Goal: Task Accomplishment & Management: Manage account settings

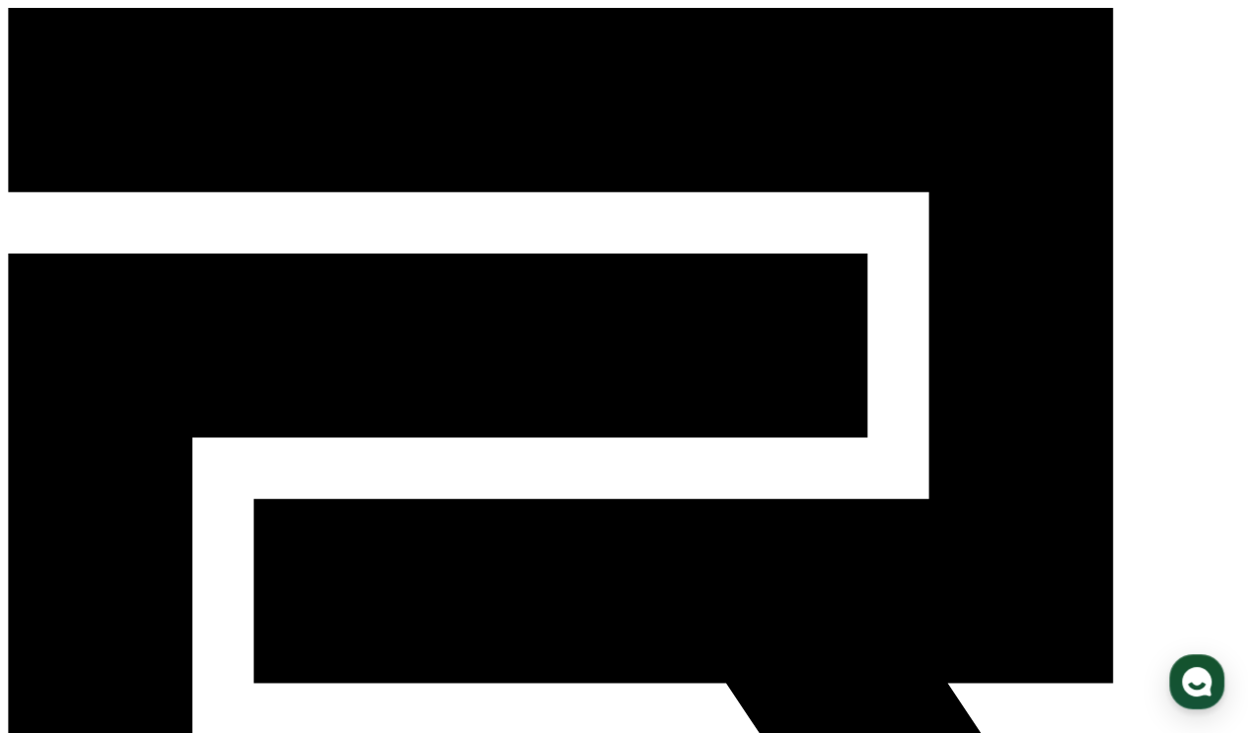
click at [1186, 21] on div "CReward ログイン" at bounding box center [624, 491] width 1232 height 967
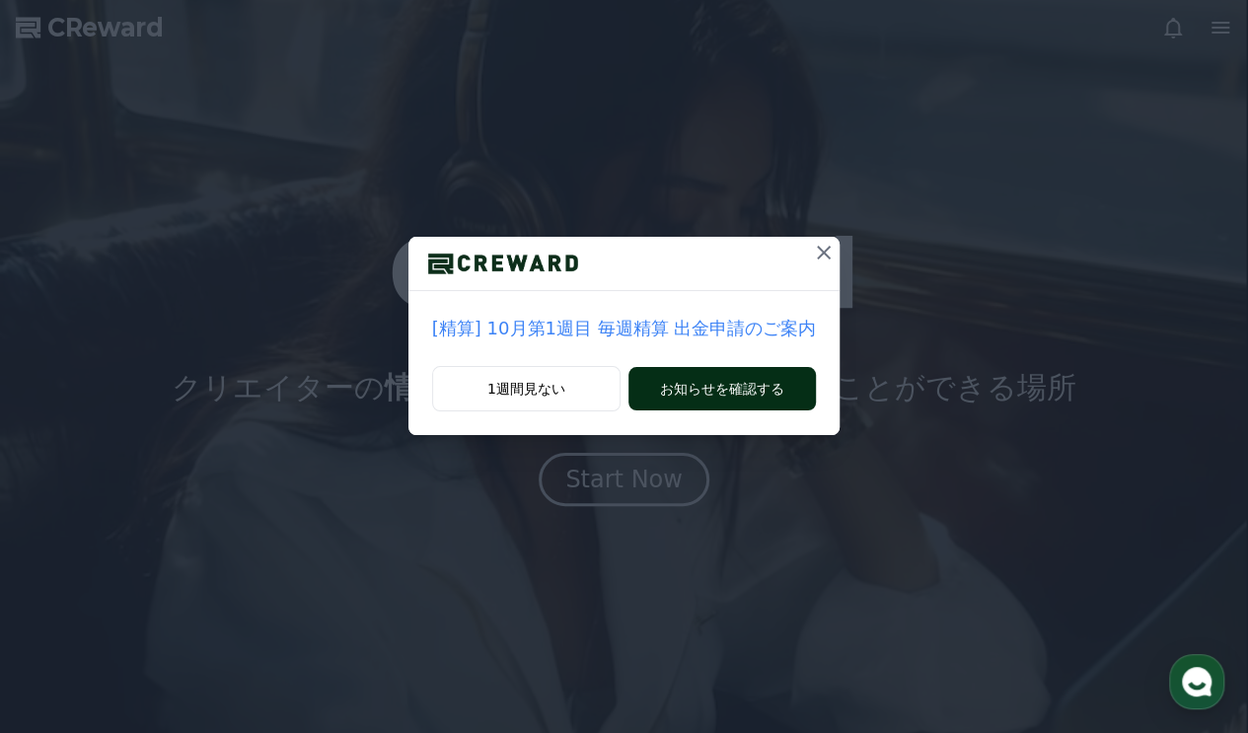
click at [665, 401] on button "お知らせを確認する" at bounding box center [722, 388] width 187 height 43
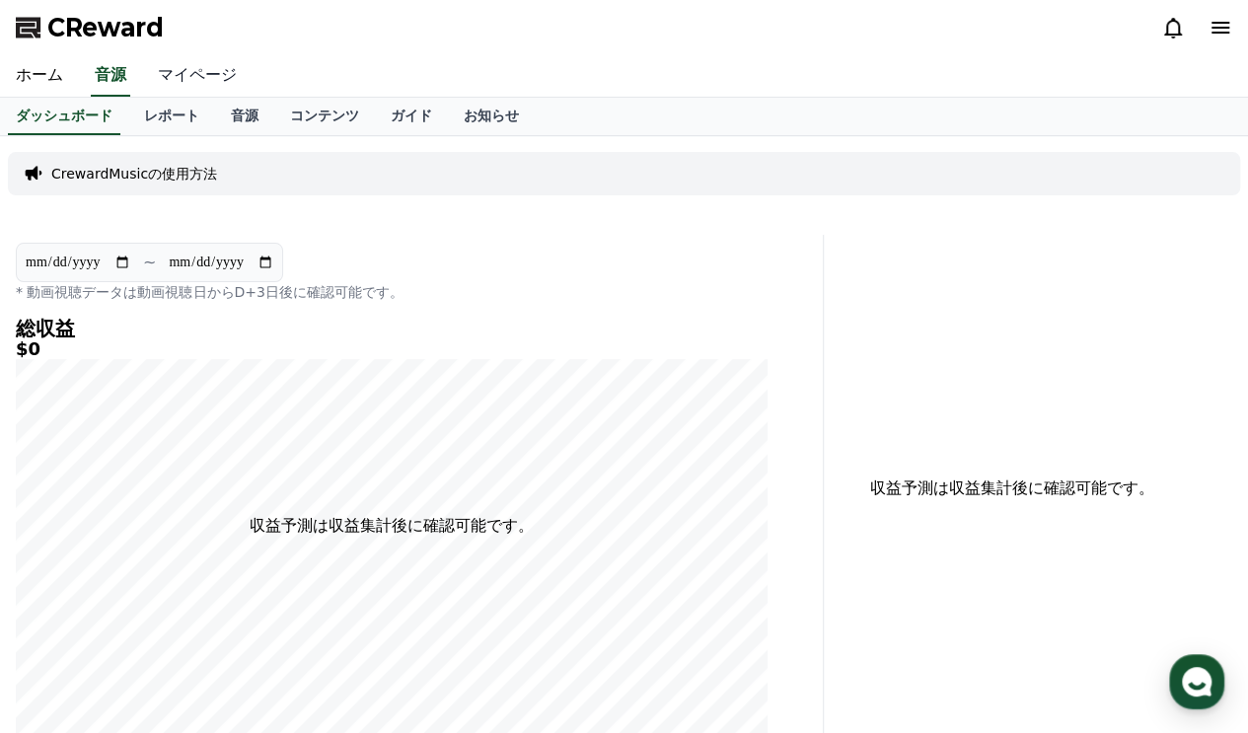
click at [176, 80] on link "マイページ" at bounding box center [197, 75] width 111 height 41
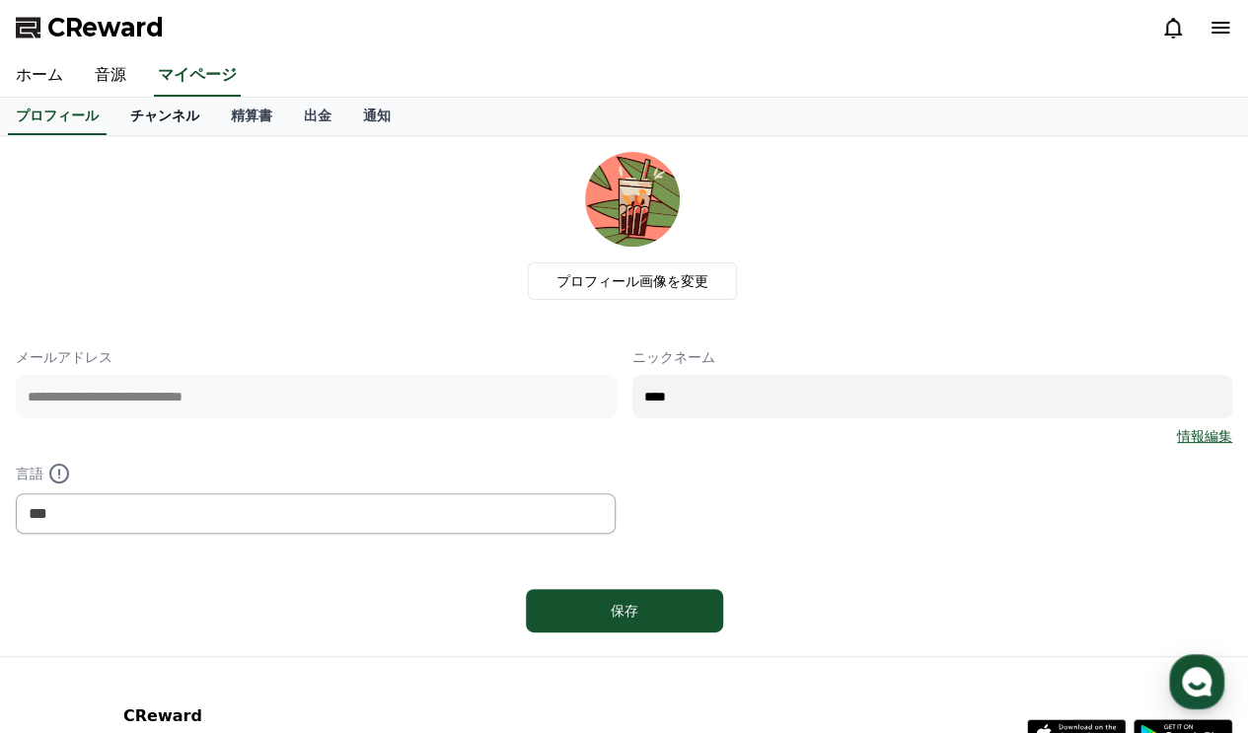
click at [118, 110] on link "チャンネル" at bounding box center [164, 116] width 101 height 37
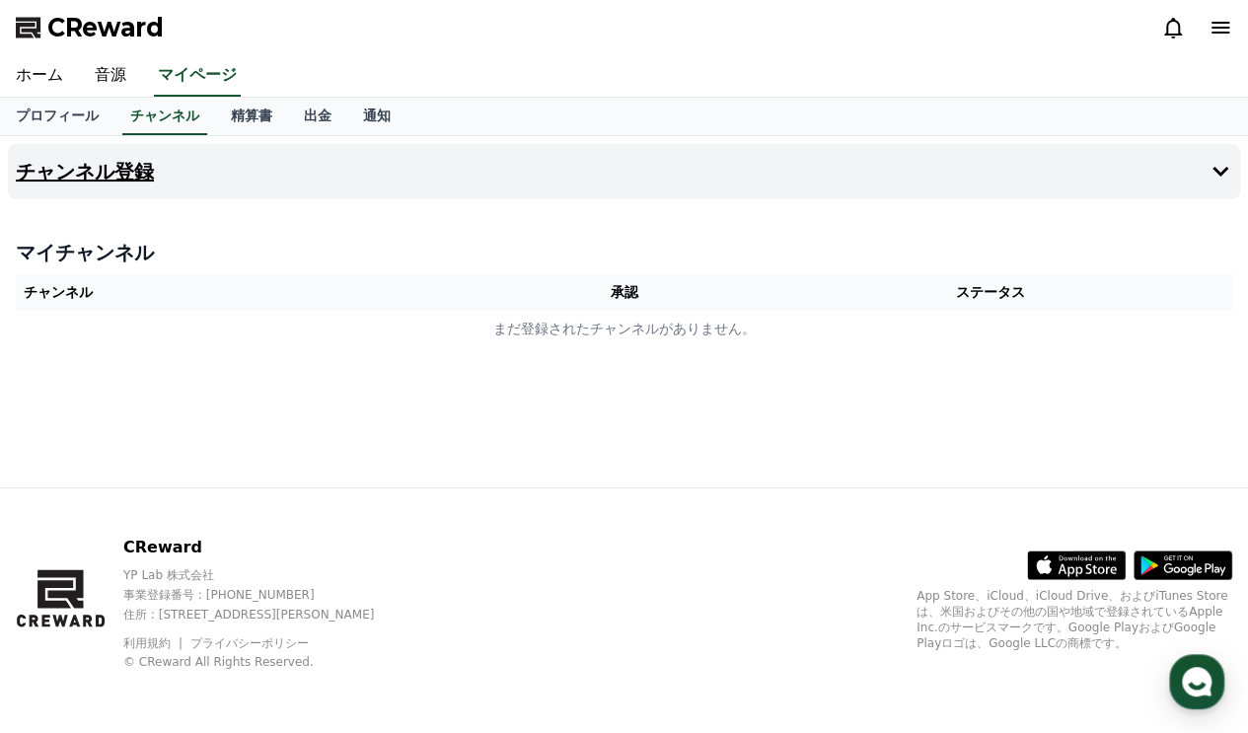
click at [110, 179] on h4 "チャンネル登録" at bounding box center [85, 172] width 138 height 22
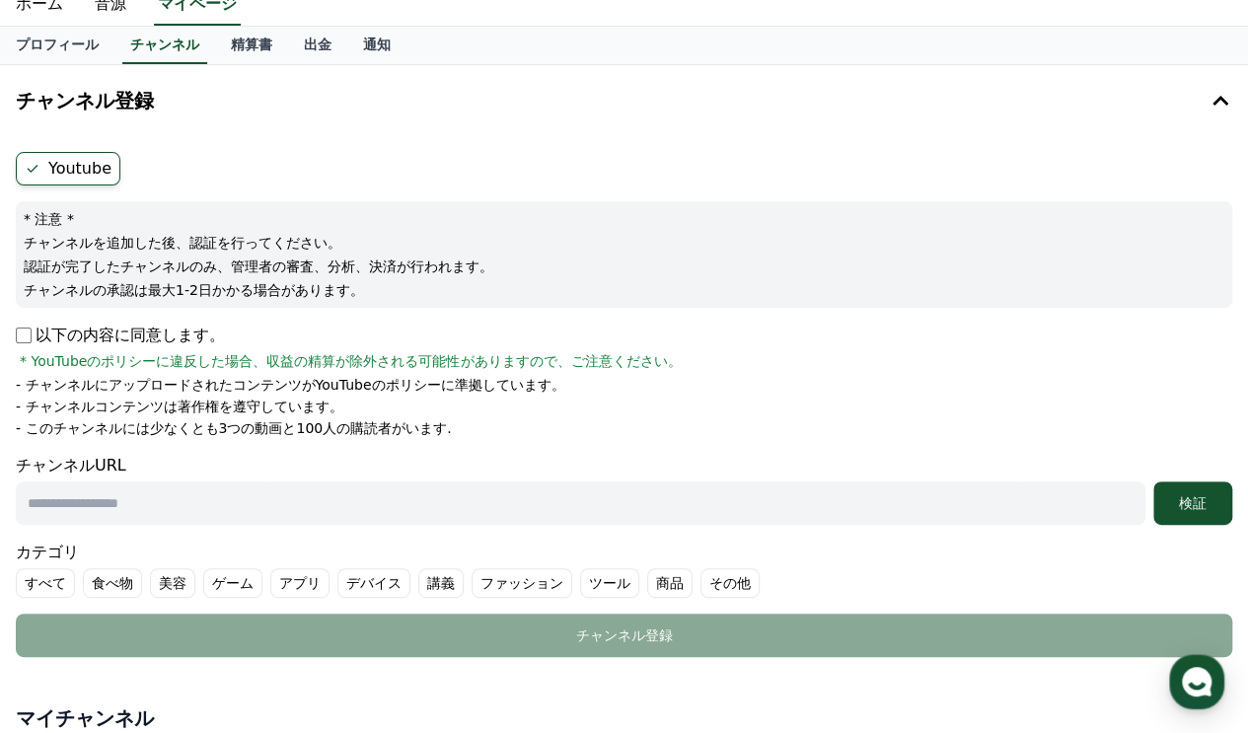
scroll to position [99, 0]
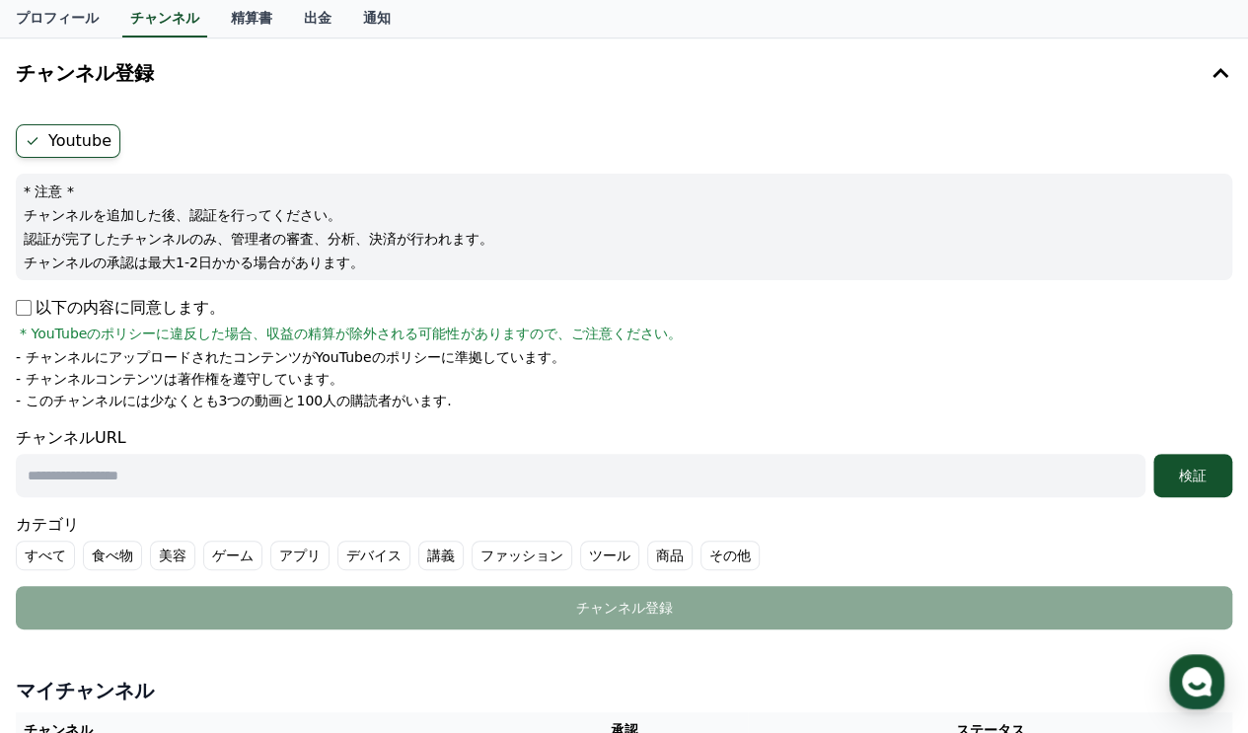
click at [89, 141] on label "Youtube" at bounding box center [68, 141] width 105 height 34
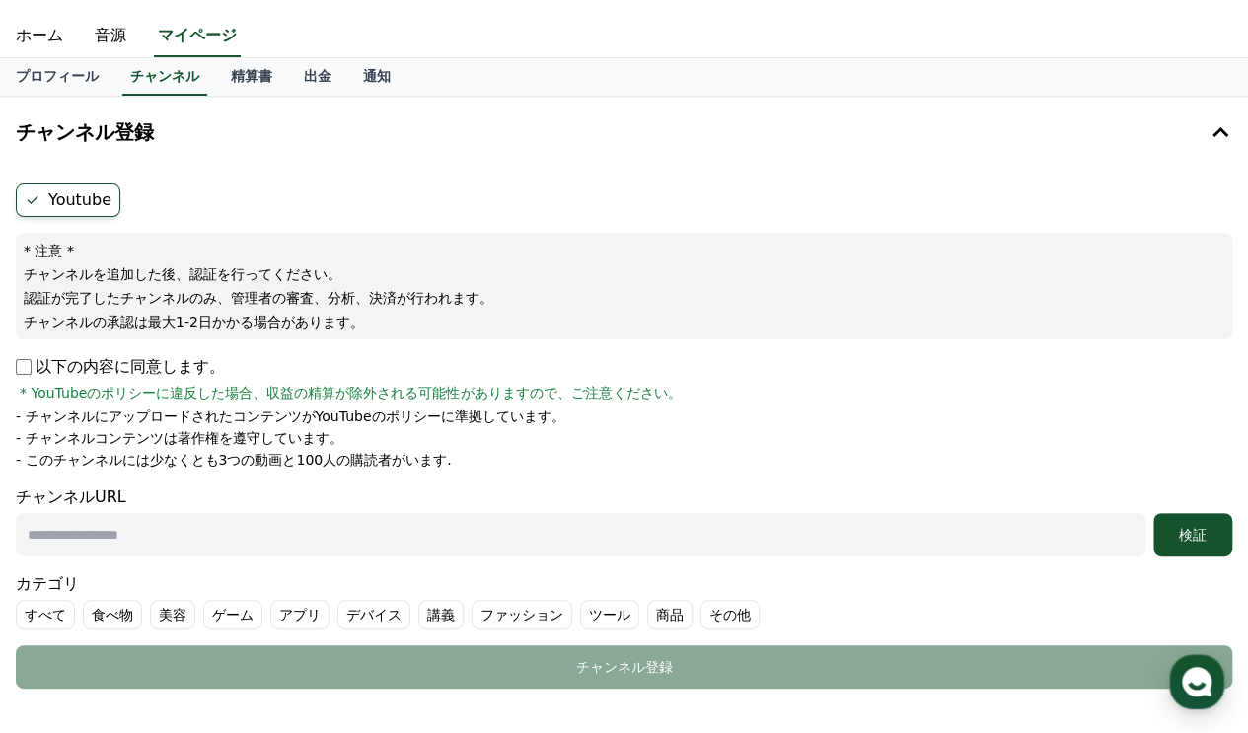
scroll to position [0, 0]
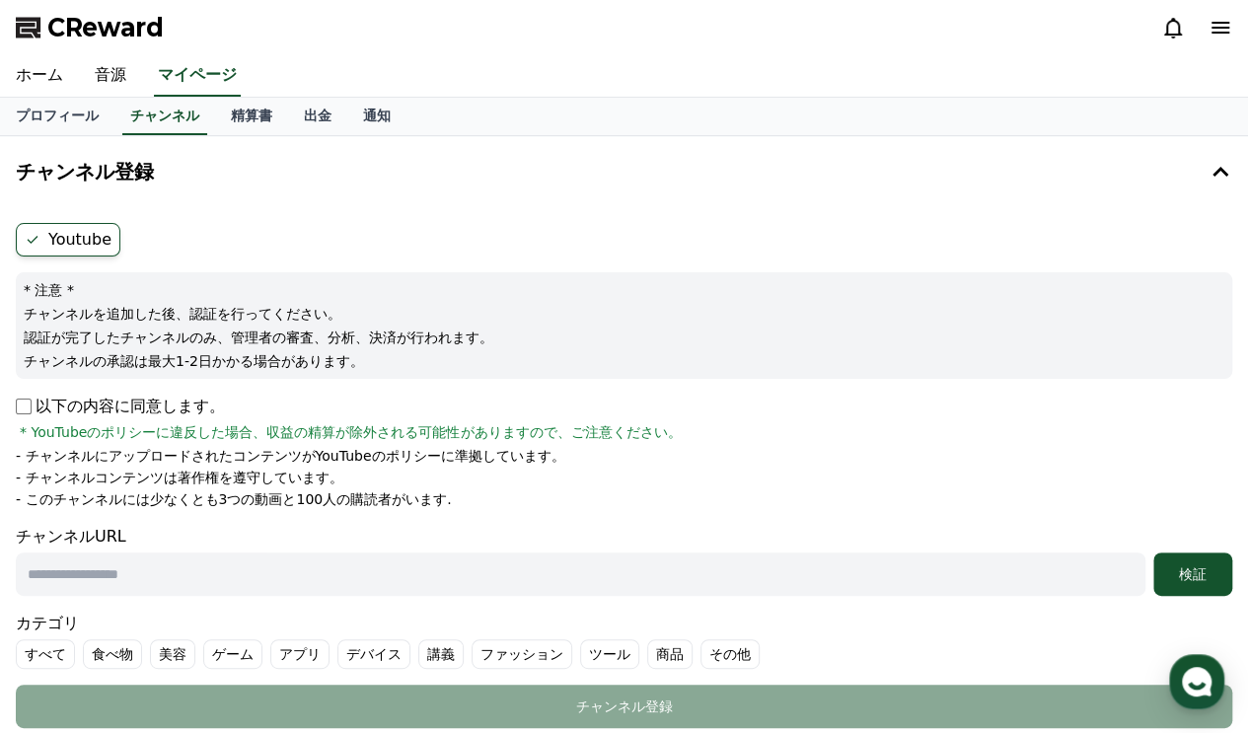
click at [95, 228] on label "Youtube" at bounding box center [68, 240] width 105 height 34
click at [97, 238] on label "Youtube" at bounding box center [68, 240] width 105 height 34
click at [97, 236] on label "Youtube" at bounding box center [68, 240] width 105 height 34
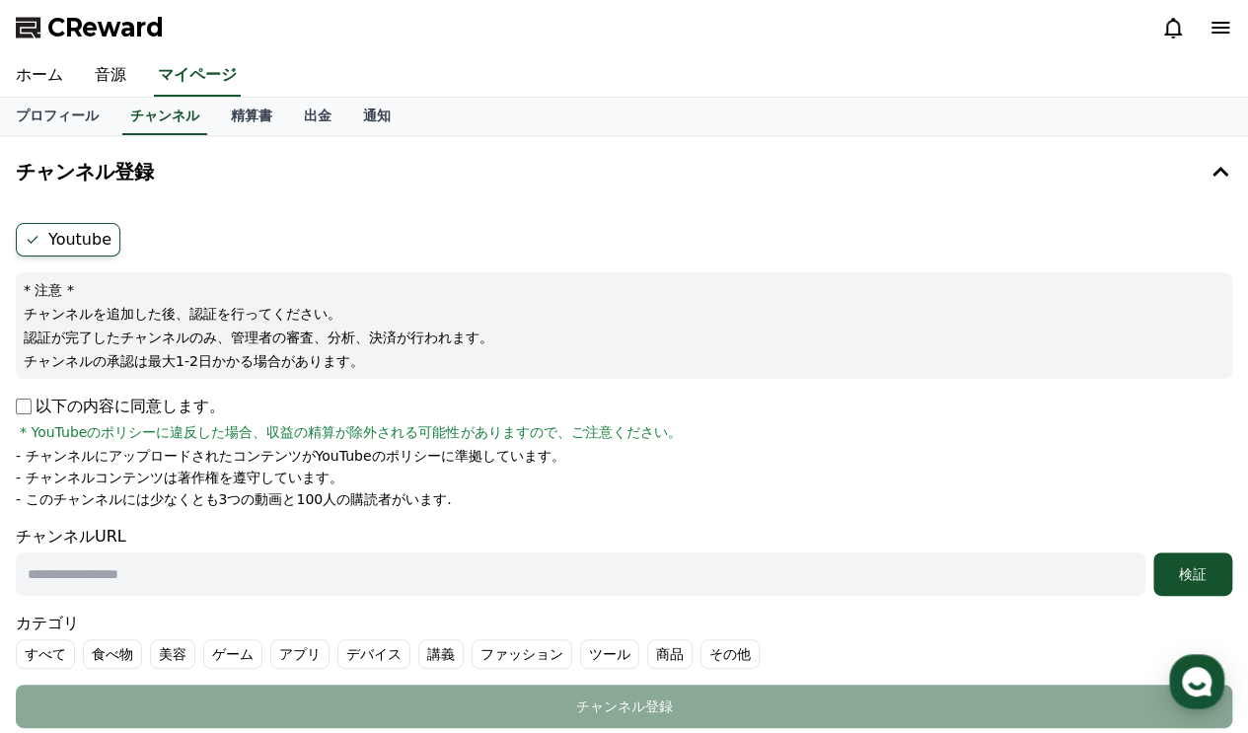
click at [97, 236] on label "Youtube" at bounding box center [68, 240] width 105 height 34
click at [61, 236] on label "Youtube" at bounding box center [68, 240] width 105 height 34
click at [45, 234] on label "Youtube" at bounding box center [68, 240] width 105 height 34
click at [36, 232] on icon at bounding box center [33, 240] width 16 height 16
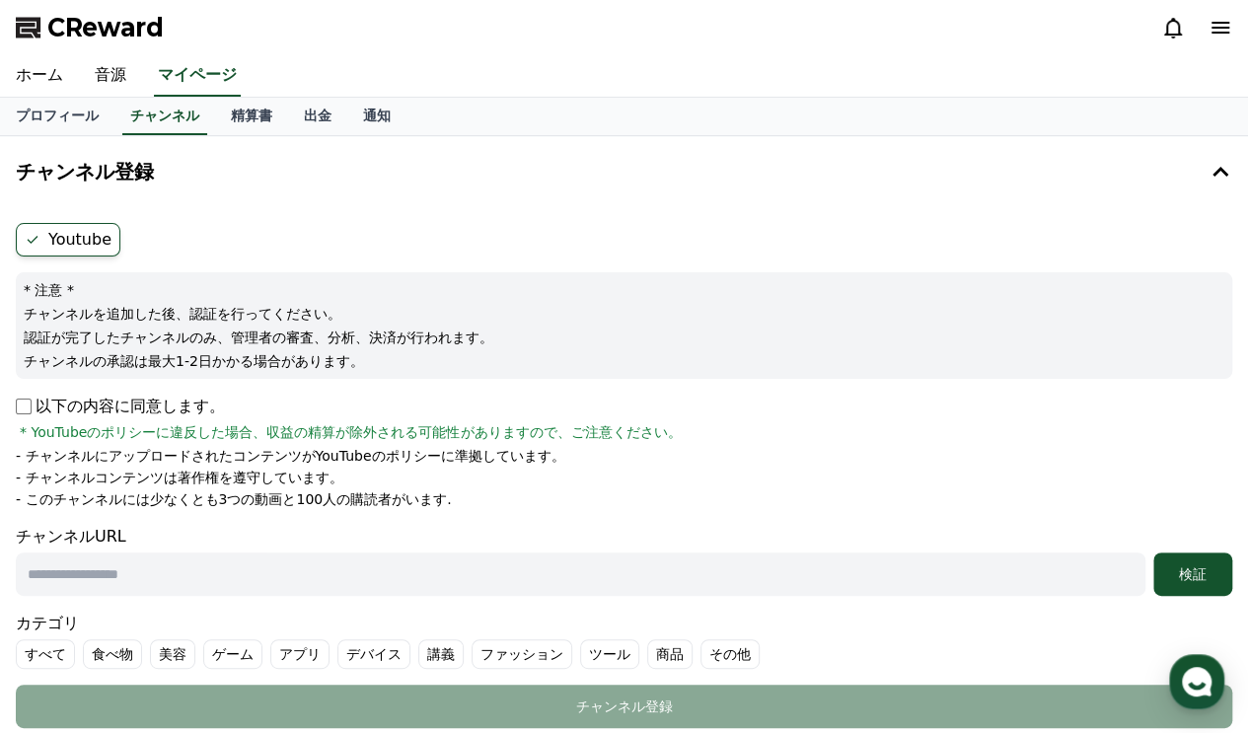
click at [120, 232] on ul "Youtube" at bounding box center [624, 240] width 1217 height 34
click at [63, 108] on link "プロフィール" at bounding box center [57, 116] width 114 height 37
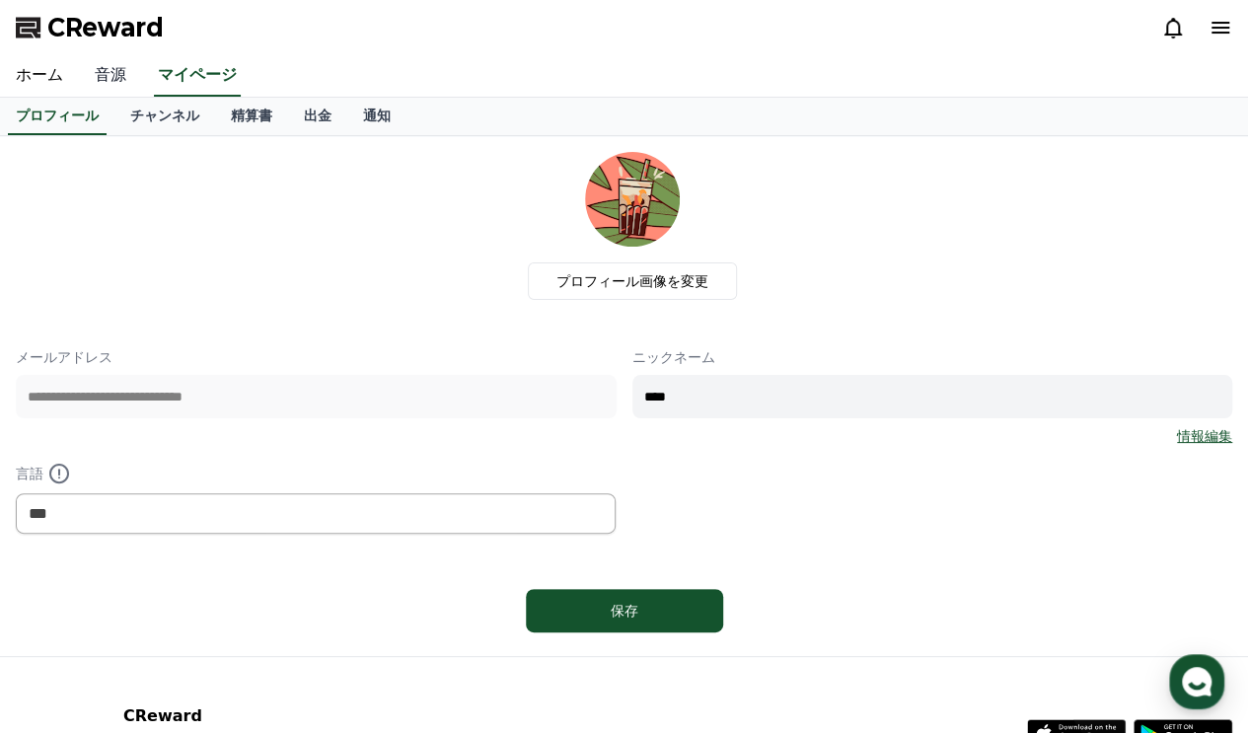
click at [105, 76] on link "音源" at bounding box center [110, 75] width 63 height 41
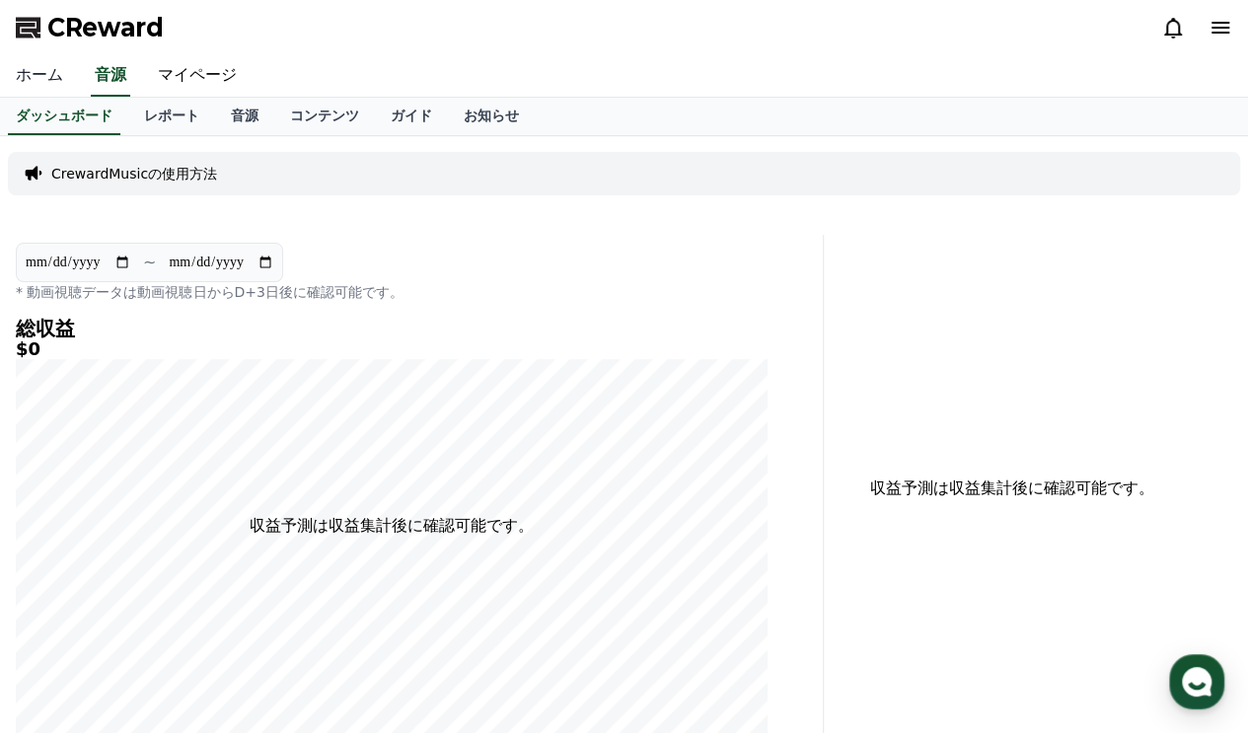
click at [27, 77] on link "ホーム" at bounding box center [39, 75] width 79 height 41
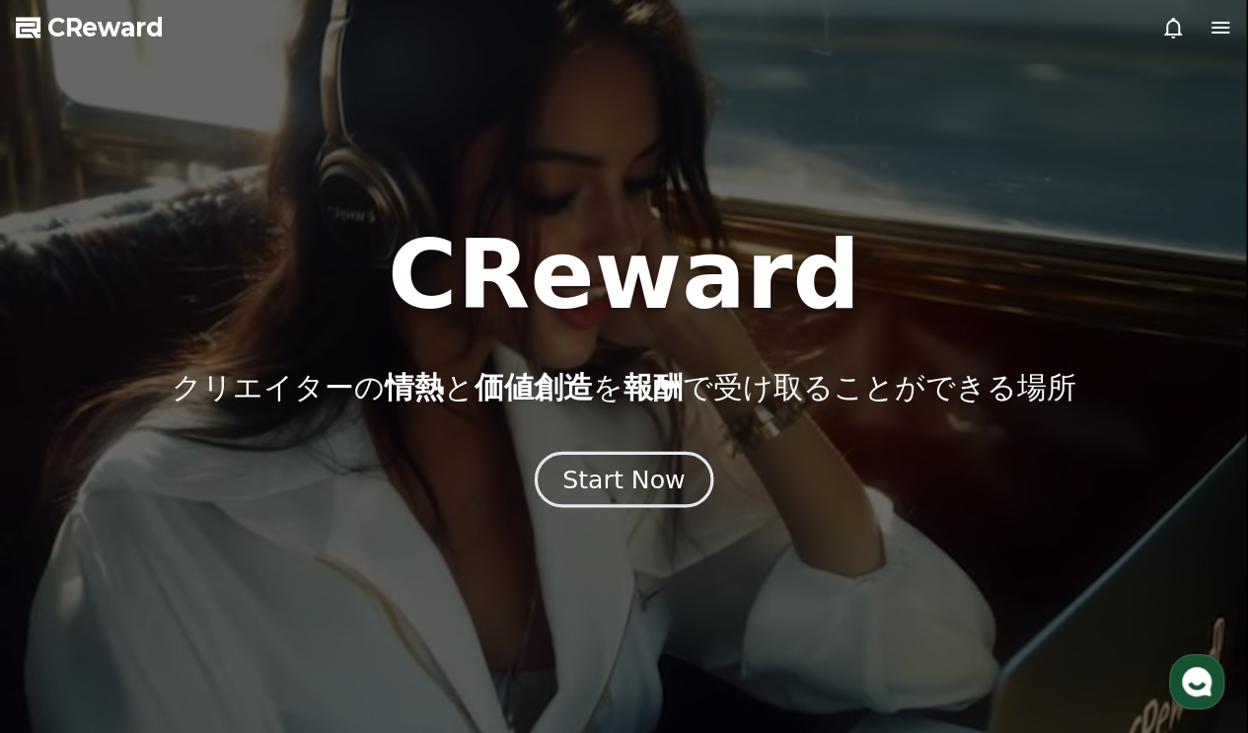
click at [601, 471] on div "Start Now" at bounding box center [623, 480] width 122 height 34
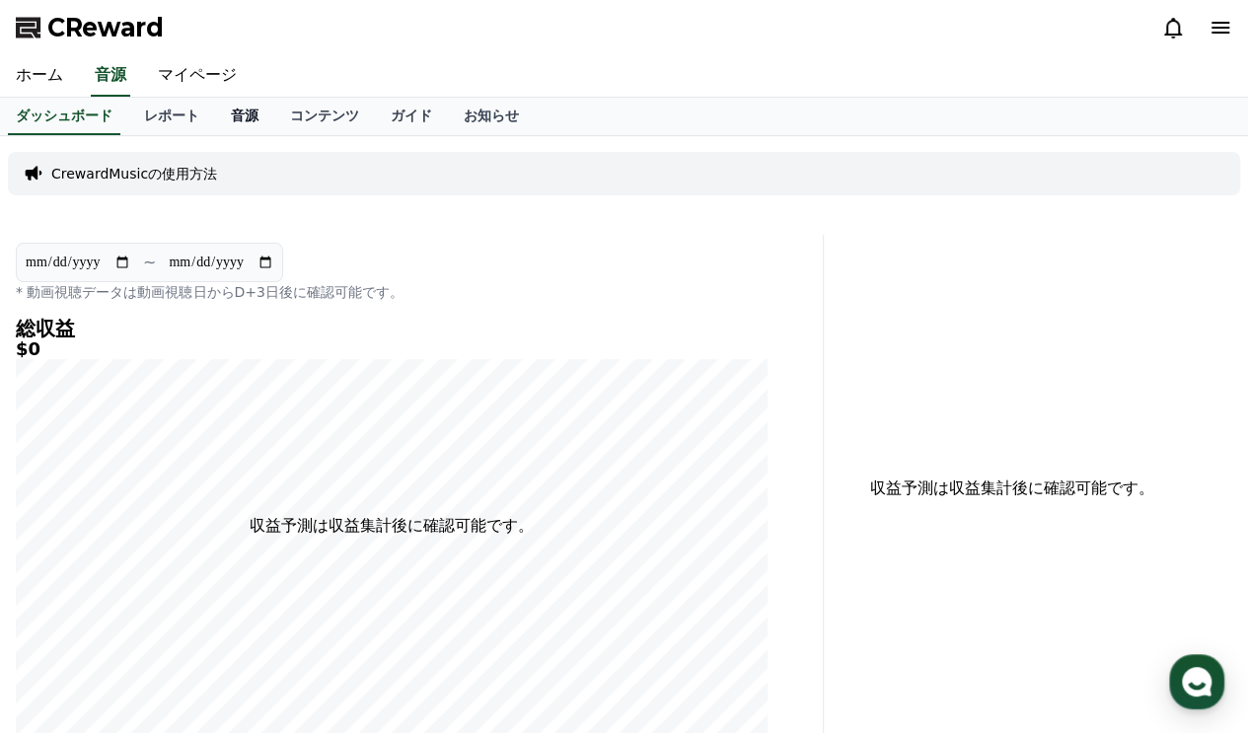
click at [215, 115] on link "音源" at bounding box center [244, 116] width 59 height 37
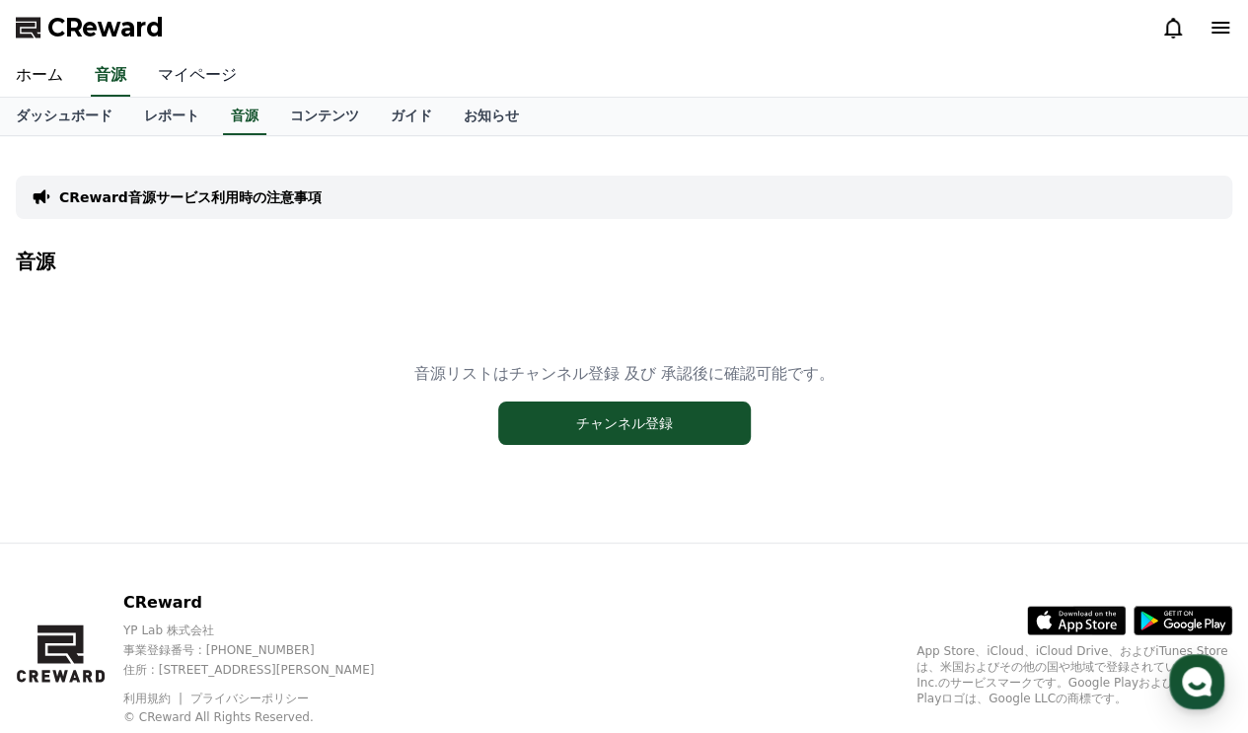
click at [182, 66] on link "マイページ" at bounding box center [197, 75] width 111 height 41
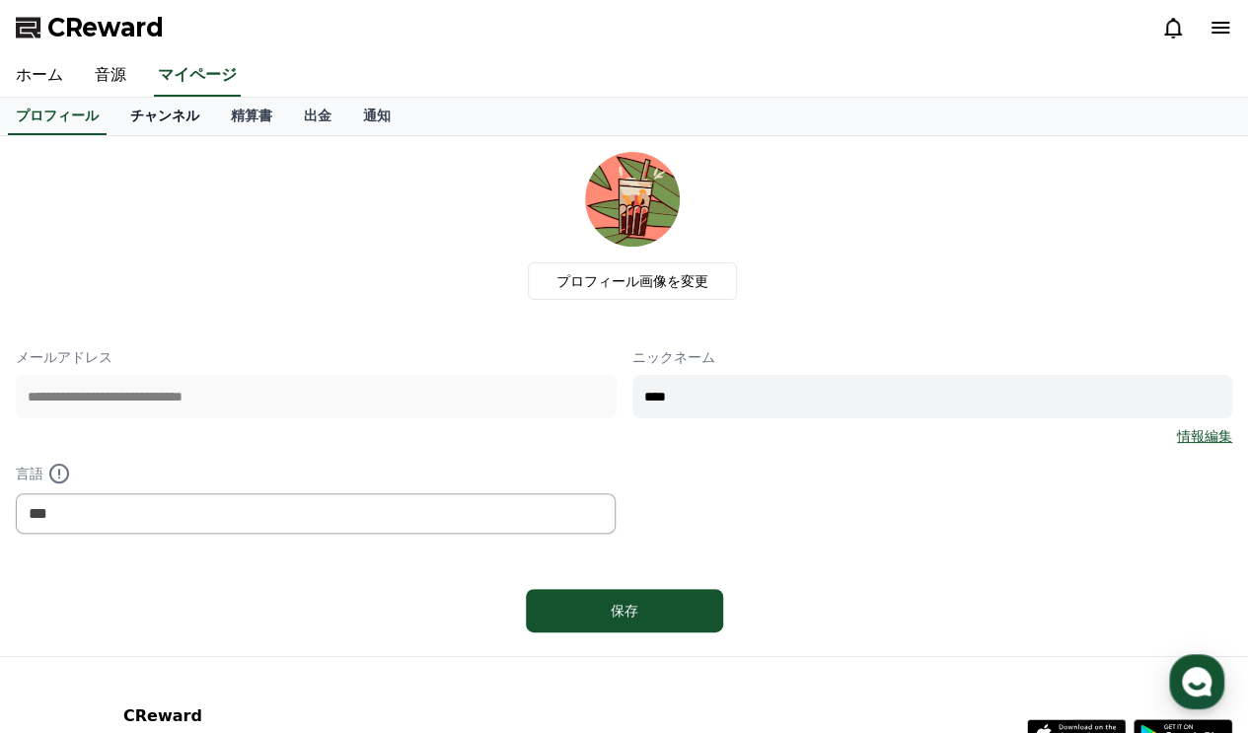
click at [123, 127] on link "チャンネル" at bounding box center [164, 116] width 101 height 37
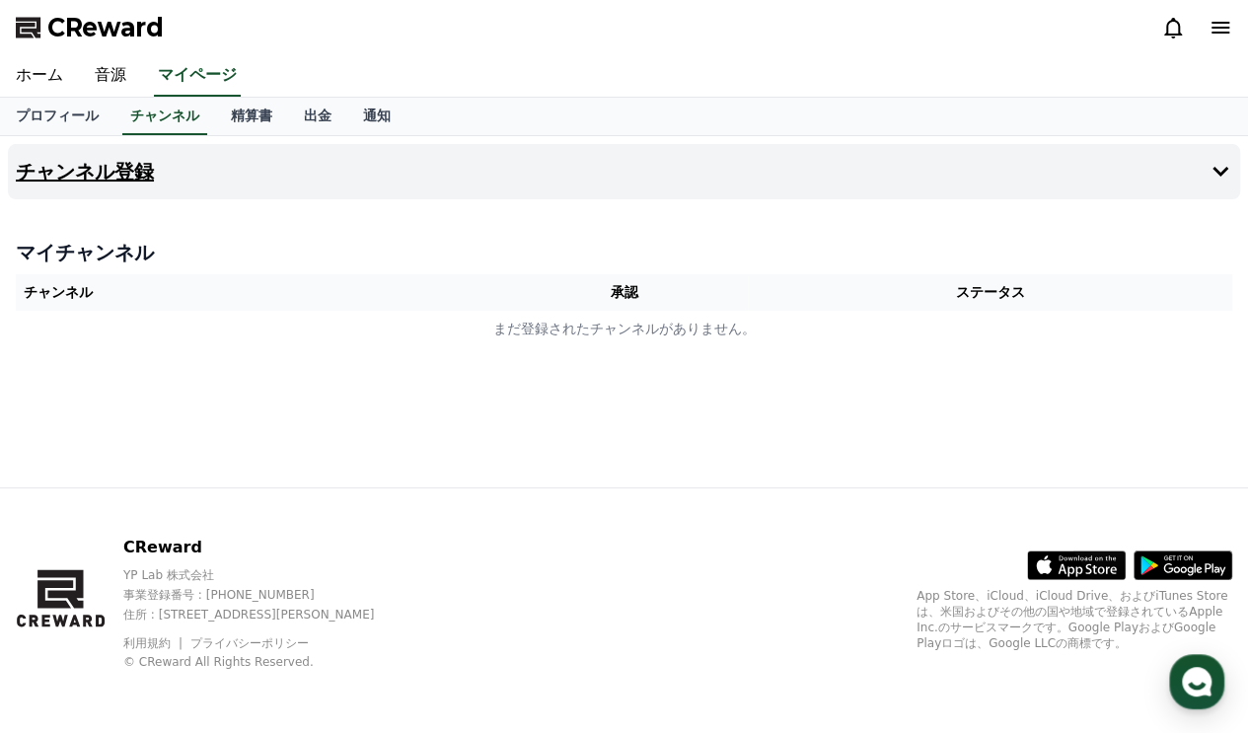
click at [1229, 171] on icon at bounding box center [1221, 172] width 24 height 24
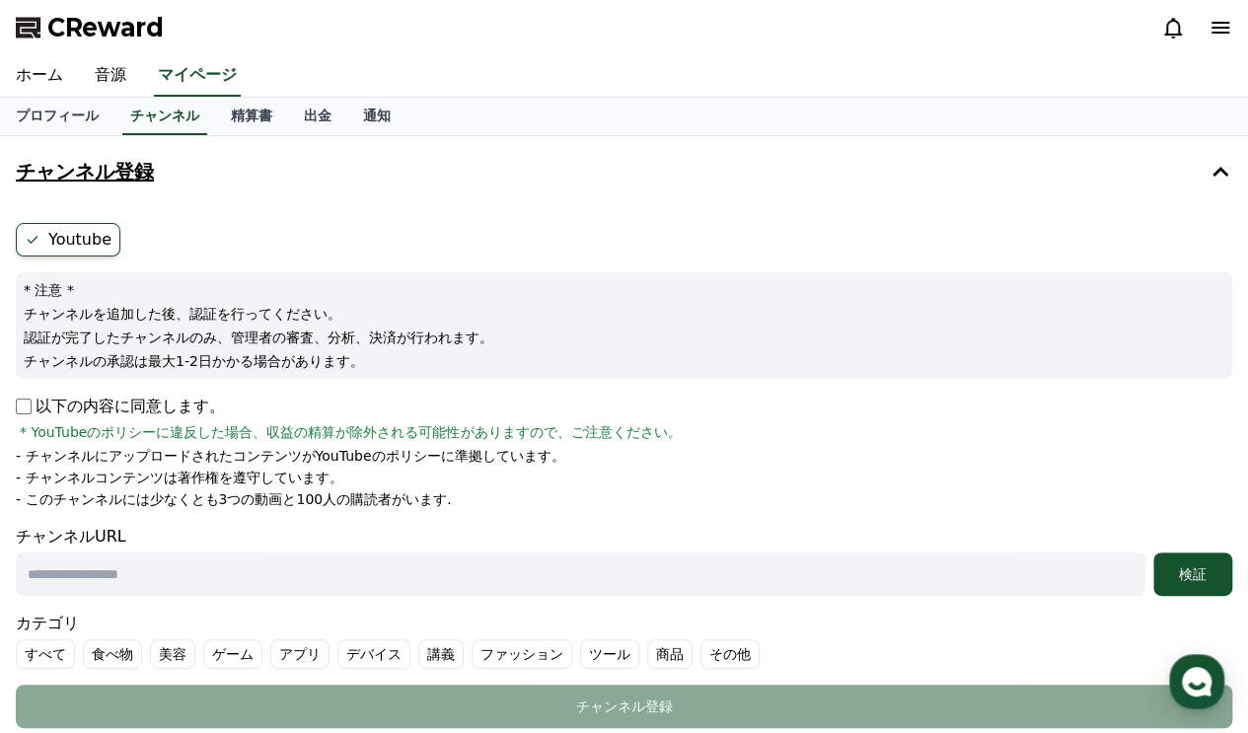
click at [38, 235] on icon at bounding box center [33, 240] width 16 height 16
click at [440, 251] on ul "Youtube" at bounding box center [624, 240] width 1217 height 34
click at [64, 230] on label "Youtube" at bounding box center [68, 240] width 105 height 34
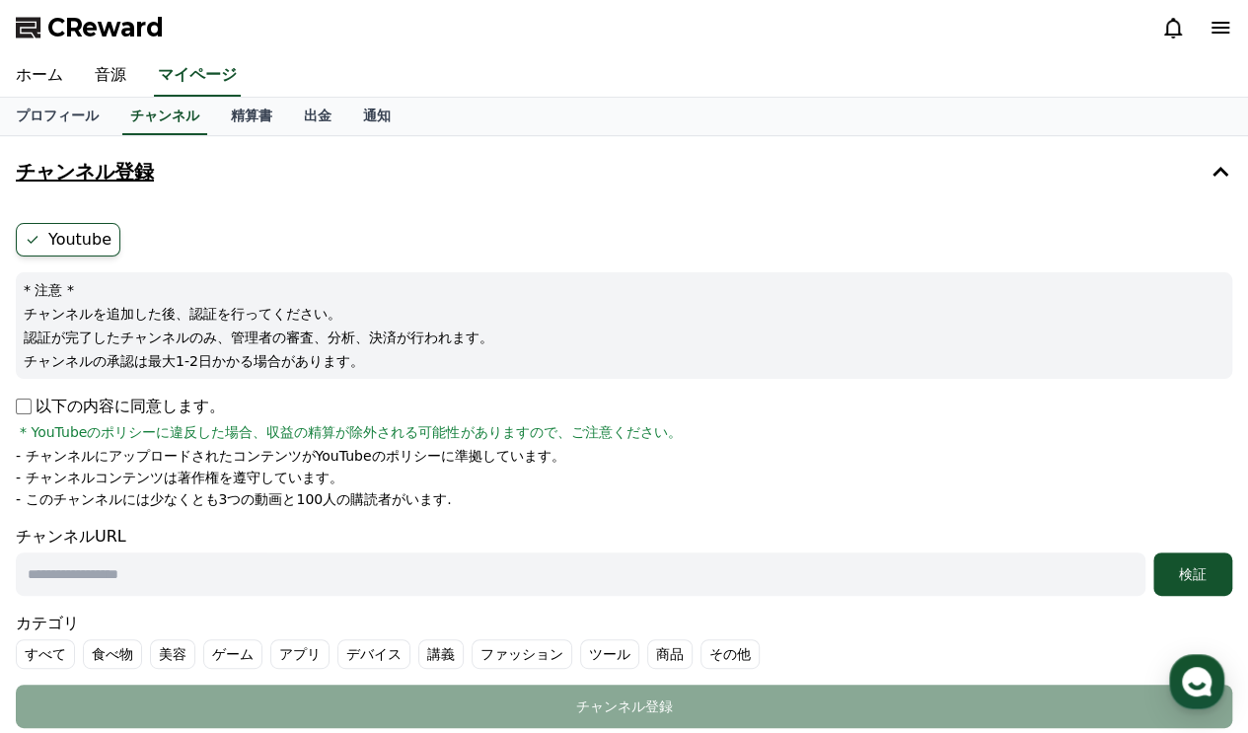
click at [69, 224] on label "Youtube" at bounding box center [68, 240] width 105 height 34
click at [69, 105] on link "プロフィール" at bounding box center [57, 116] width 114 height 37
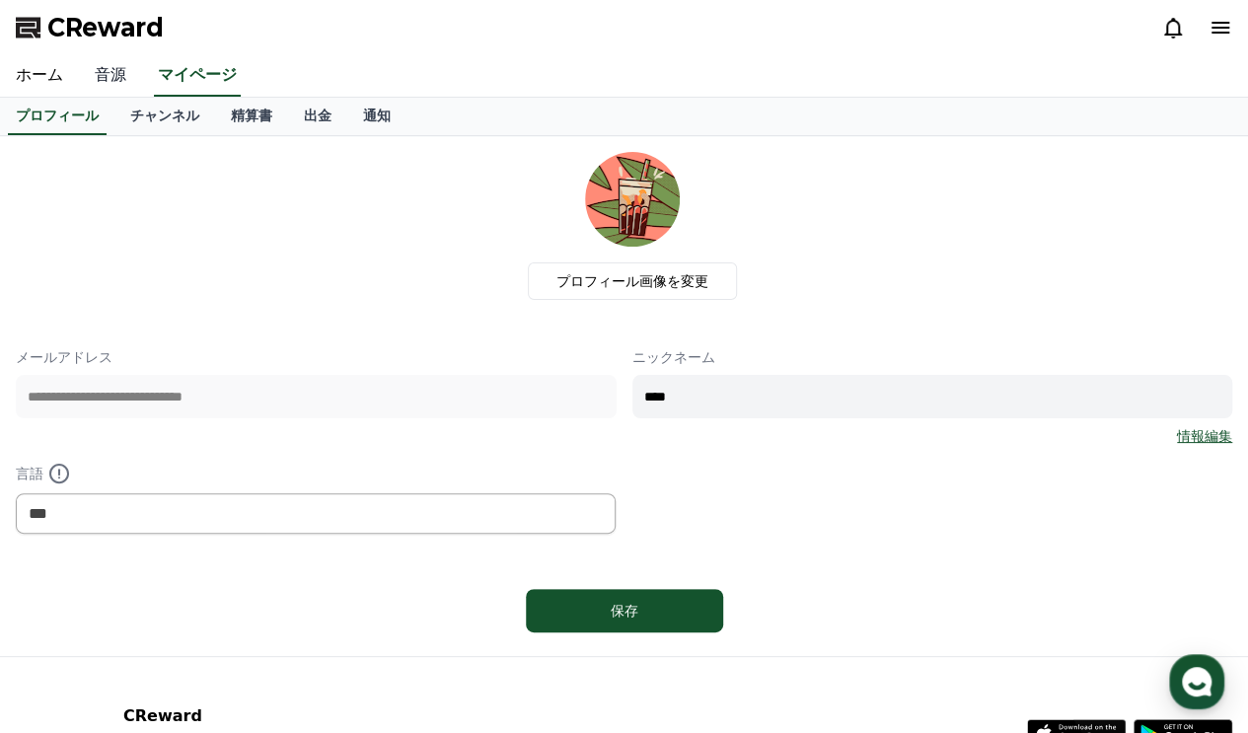
click at [85, 67] on link "音源" at bounding box center [110, 75] width 63 height 41
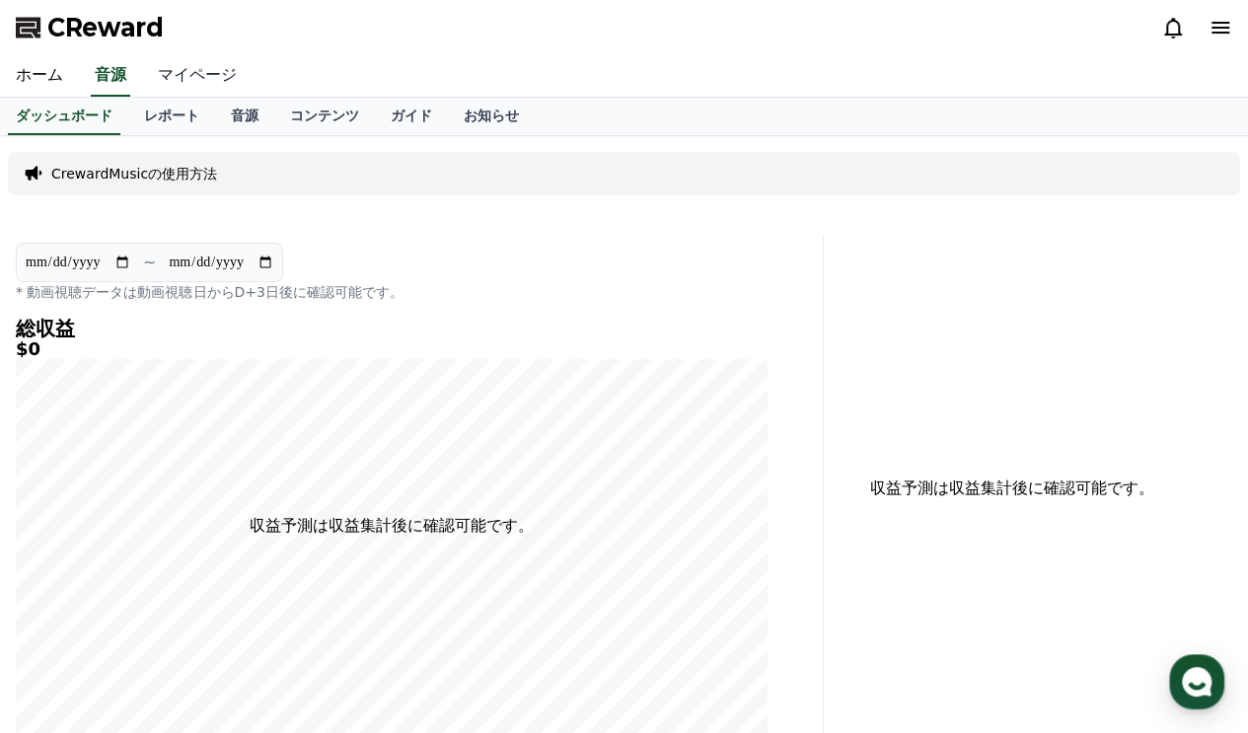
click at [176, 64] on link "マイページ" at bounding box center [197, 75] width 111 height 41
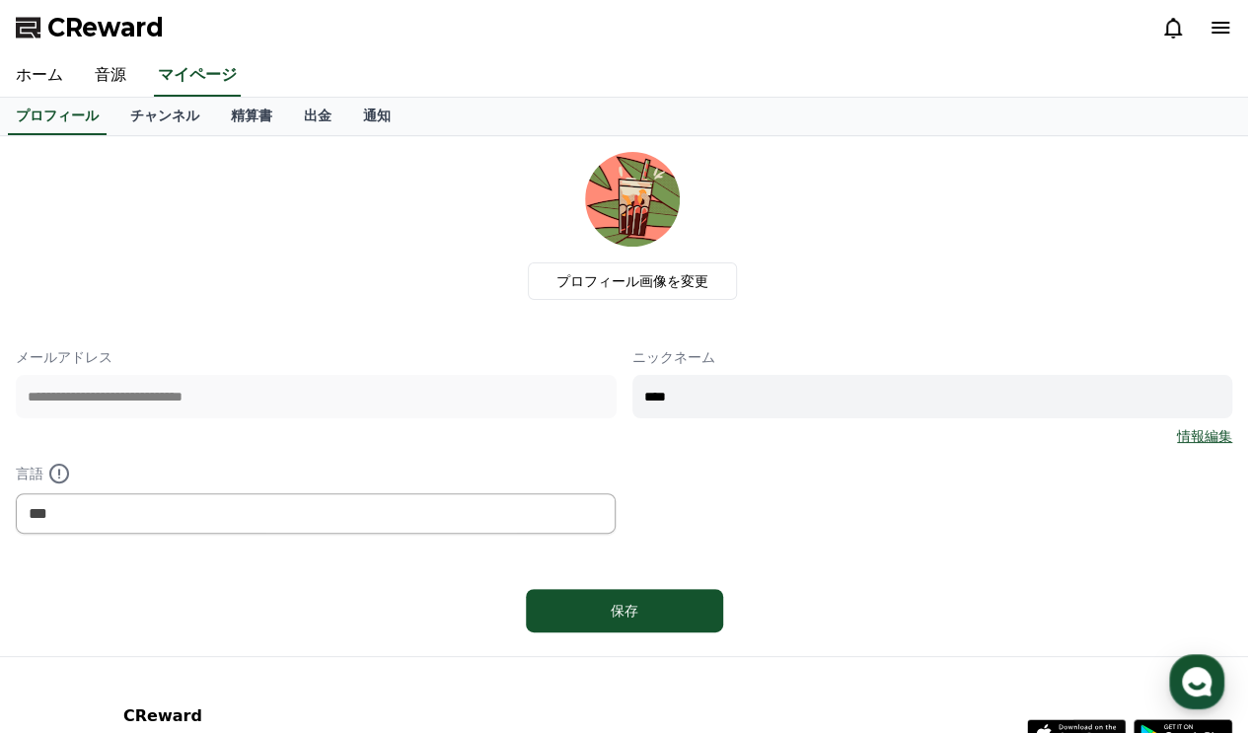
click at [1186, 441] on link "情報編集" at bounding box center [1204, 436] width 55 height 20
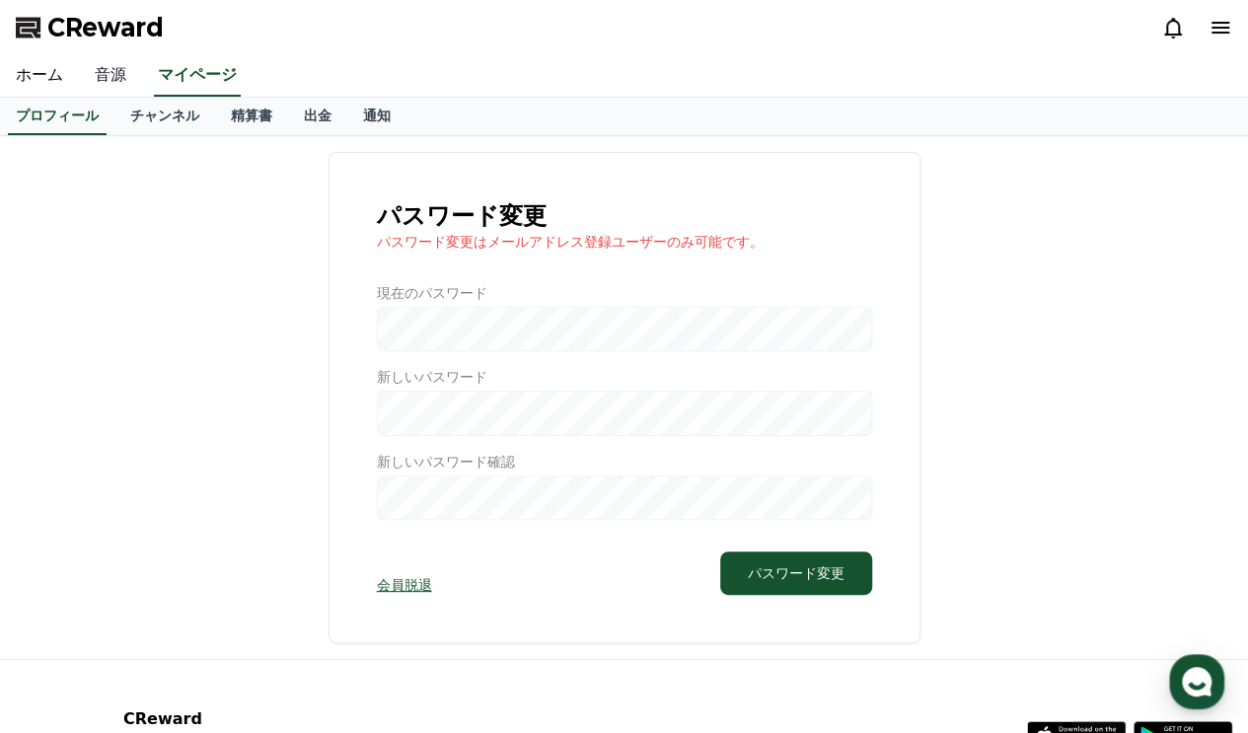
click at [99, 82] on link "音源" at bounding box center [110, 75] width 63 height 41
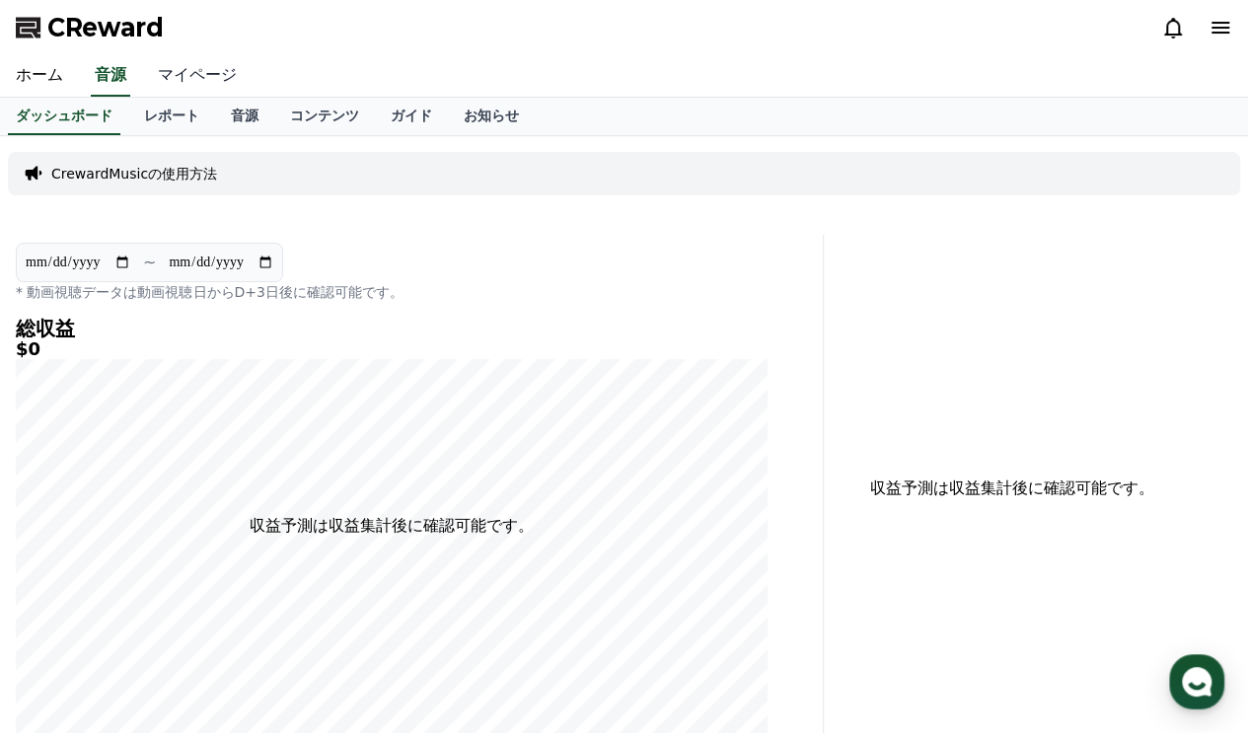
click at [172, 70] on link "マイページ" at bounding box center [197, 75] width 111 height 41
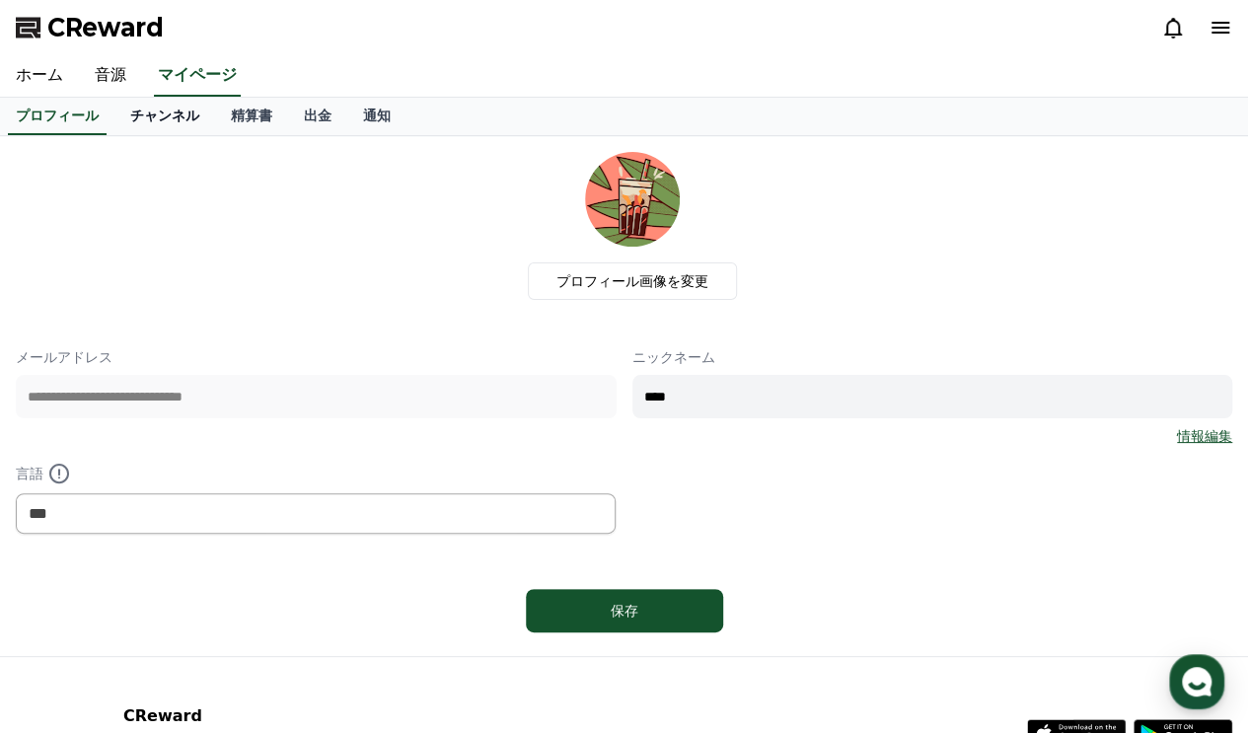
click at [142, 107] on link "チャンネル" at bounding box center [164, 116] width 101 height 37
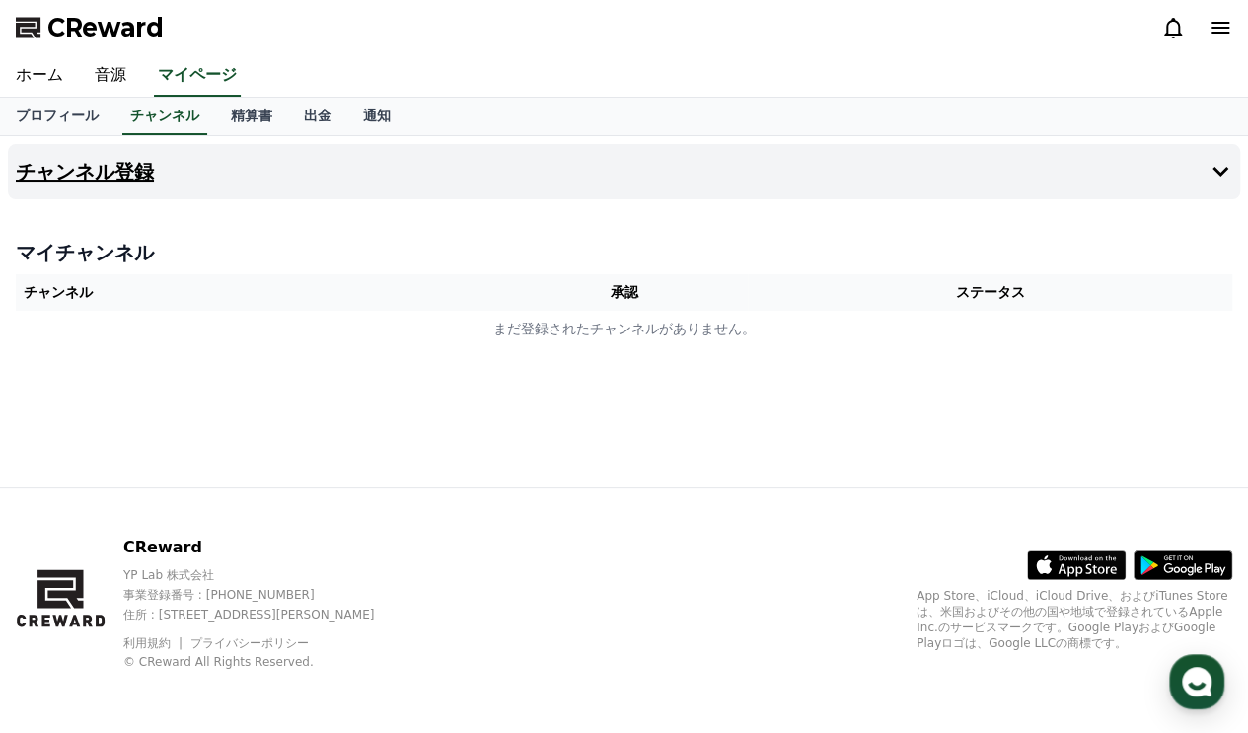
click at [119, 173] on h4 "チャンネル登録" at bounding box center [85, 172] width 138 height 22
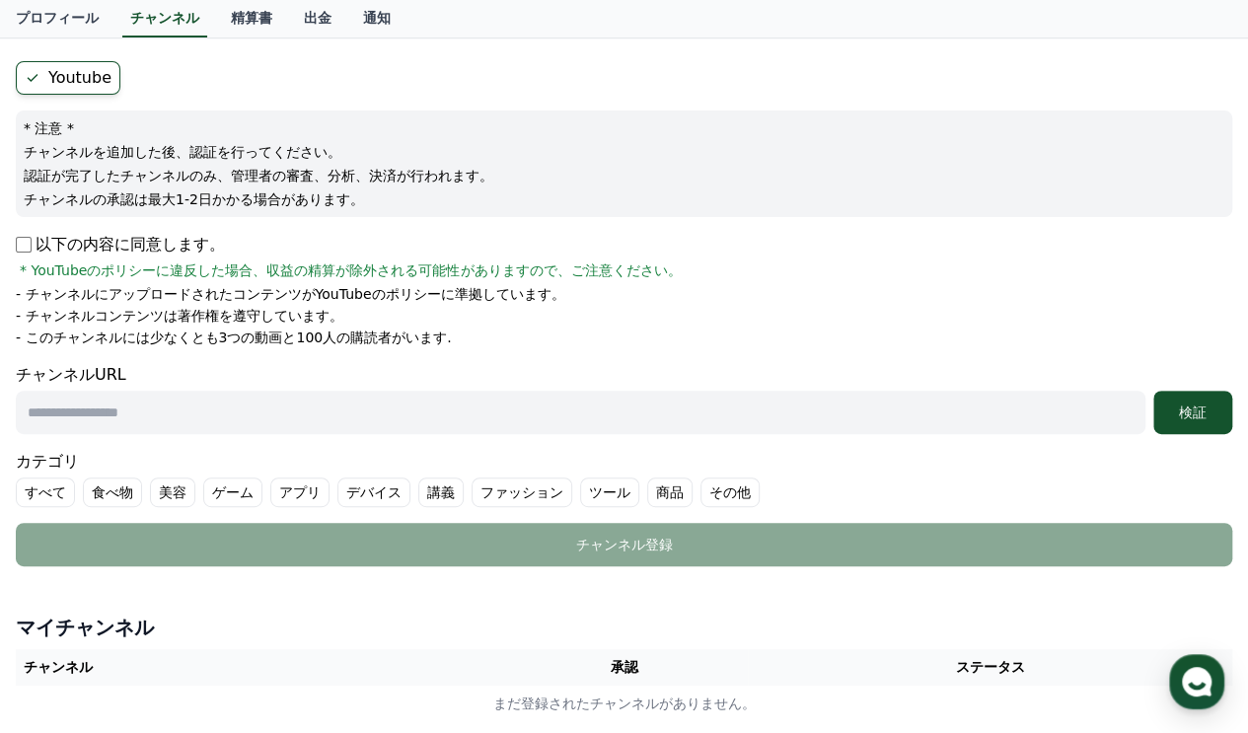
scroll to position [113, 0]
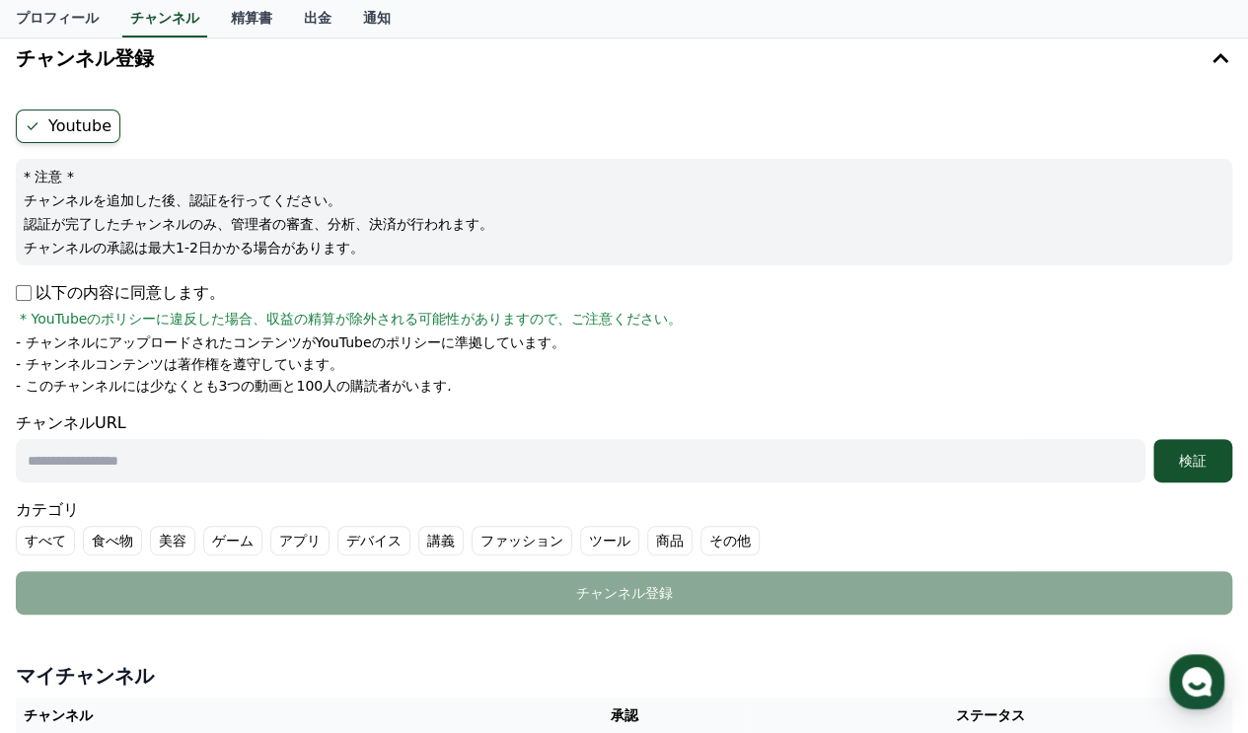
click at [15, 291] on div "Youtube * 注意 * チャンネルを追加した後、認証を行ってください。 認証が完了したチャンネルのみ、管理者の審査、分析、決済が行われます。 チャンネル…" at bounding box center [624, 362] width 1232 height 521
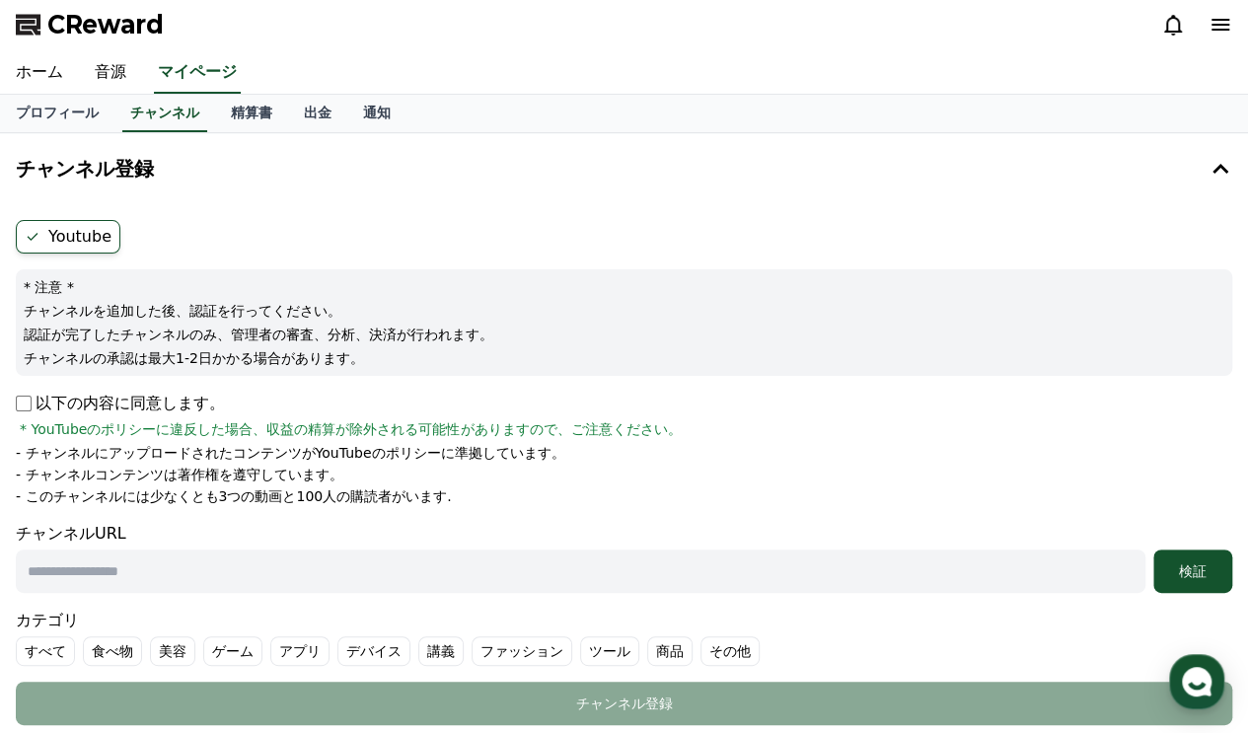
scroll to position [0, 0]
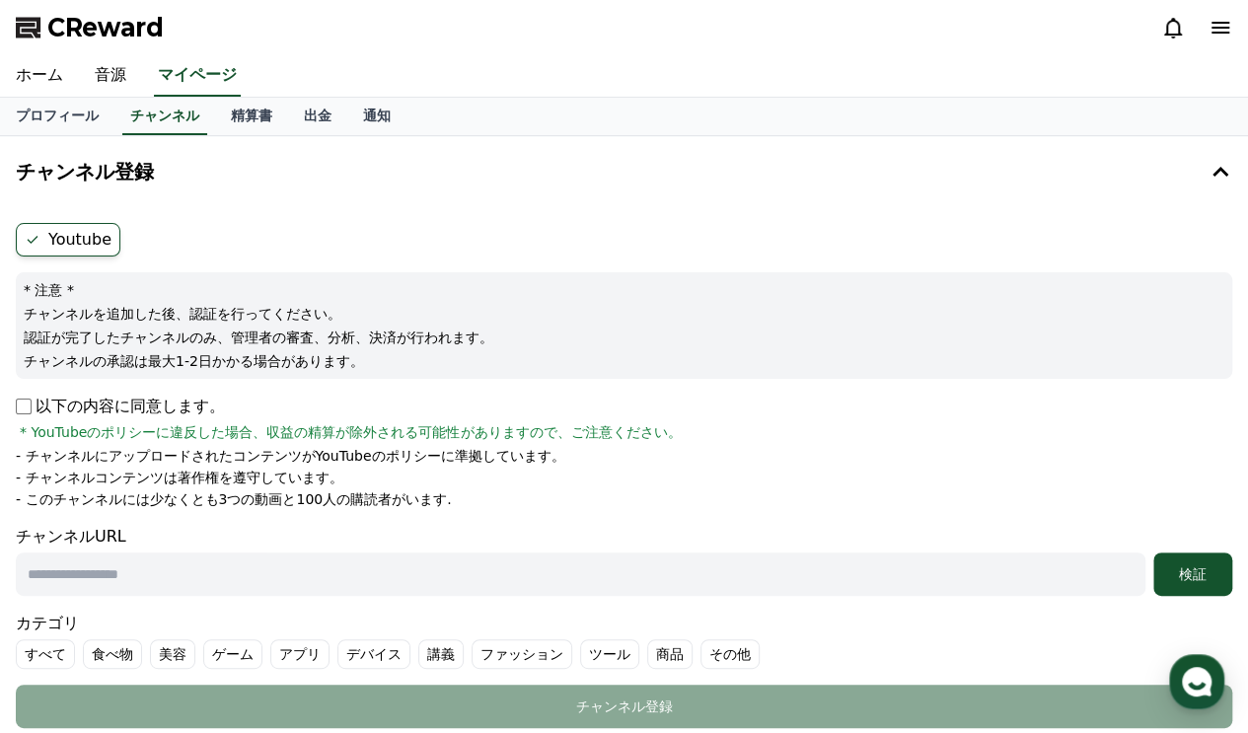
click at [191, 583] on input "text" at bounding box center [581, 574] width 1130 height 43
paste input "**********"
type input "**********"
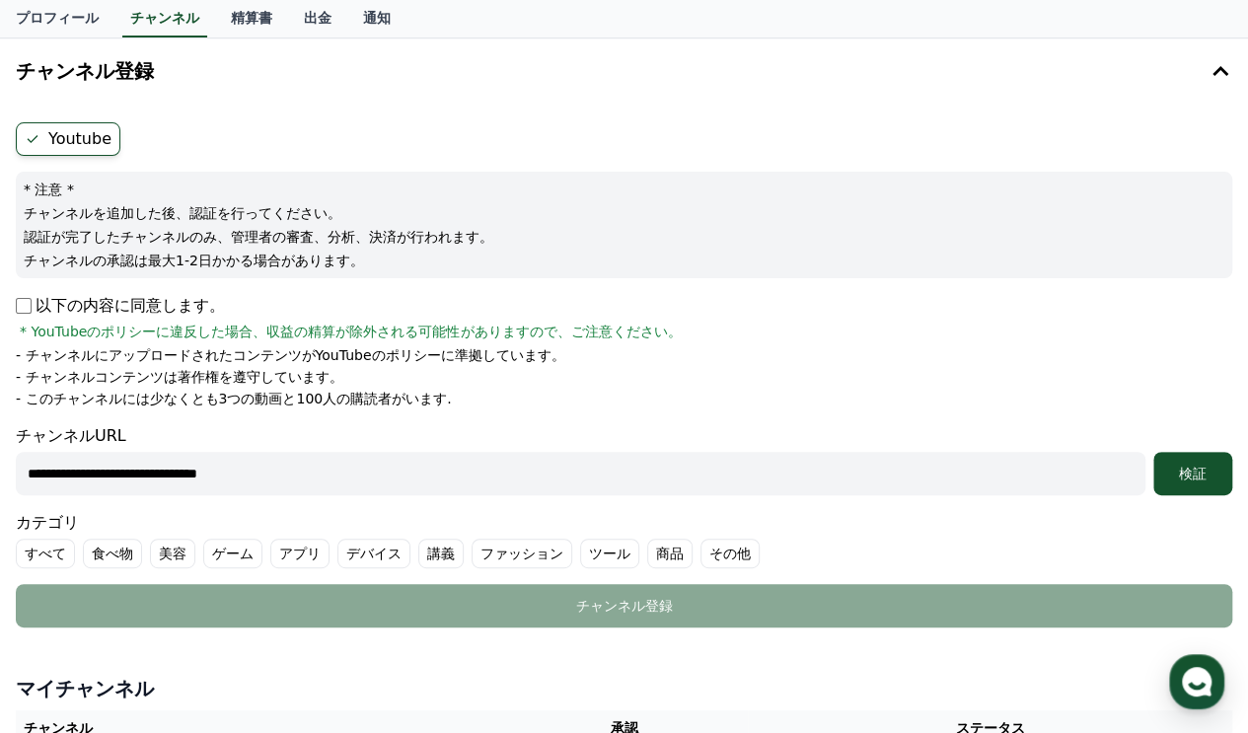
scroll to position [197, 0]
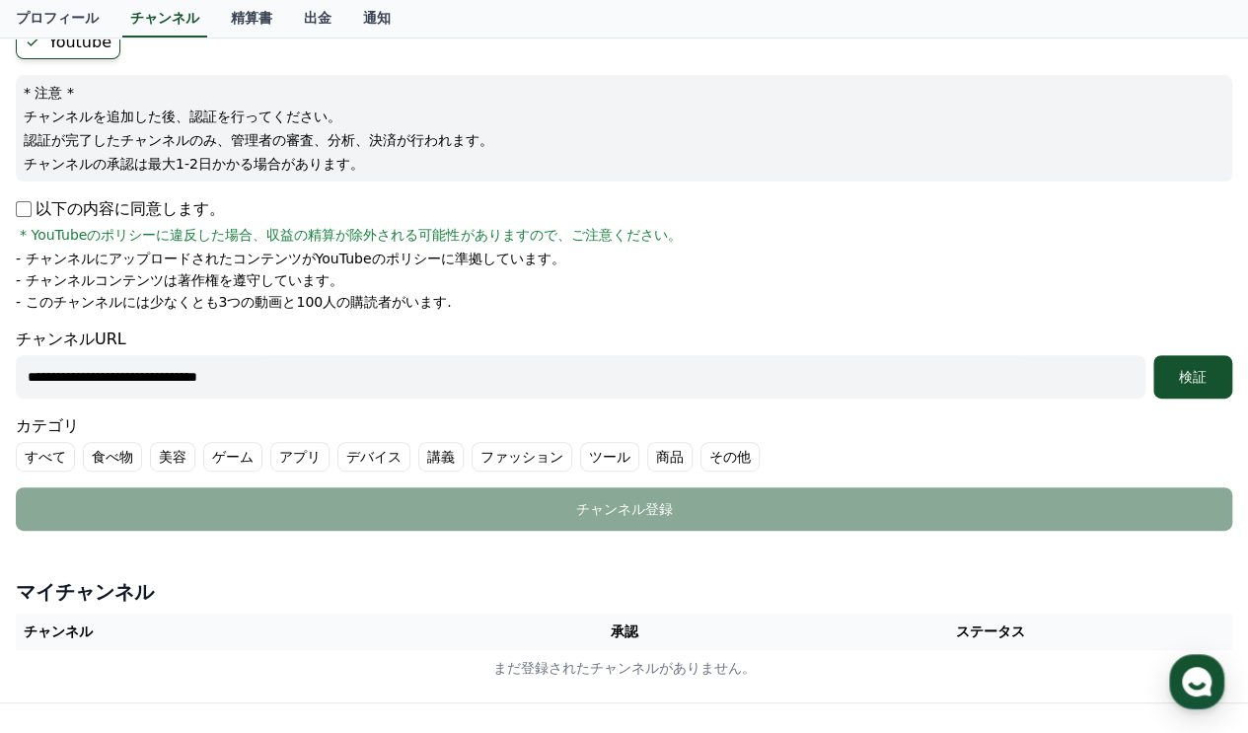
click at [43, 459] on label "すべて" at bounding box center [45, 457] width 59 height 30
click at [724, 457] on label "その他" at bounding box center [753, 457] width 59 height 30
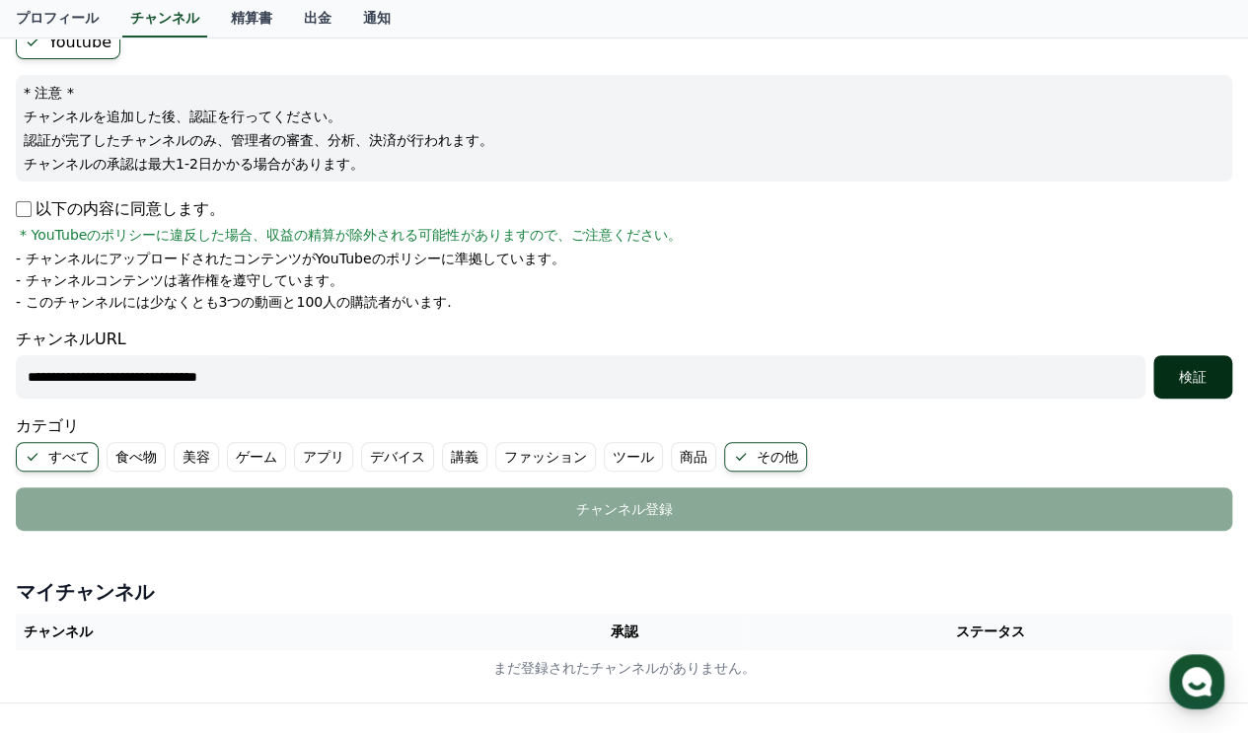
click at [1185, 367] on div "検証" at bounding box center [1192, 377] width 63 height 20
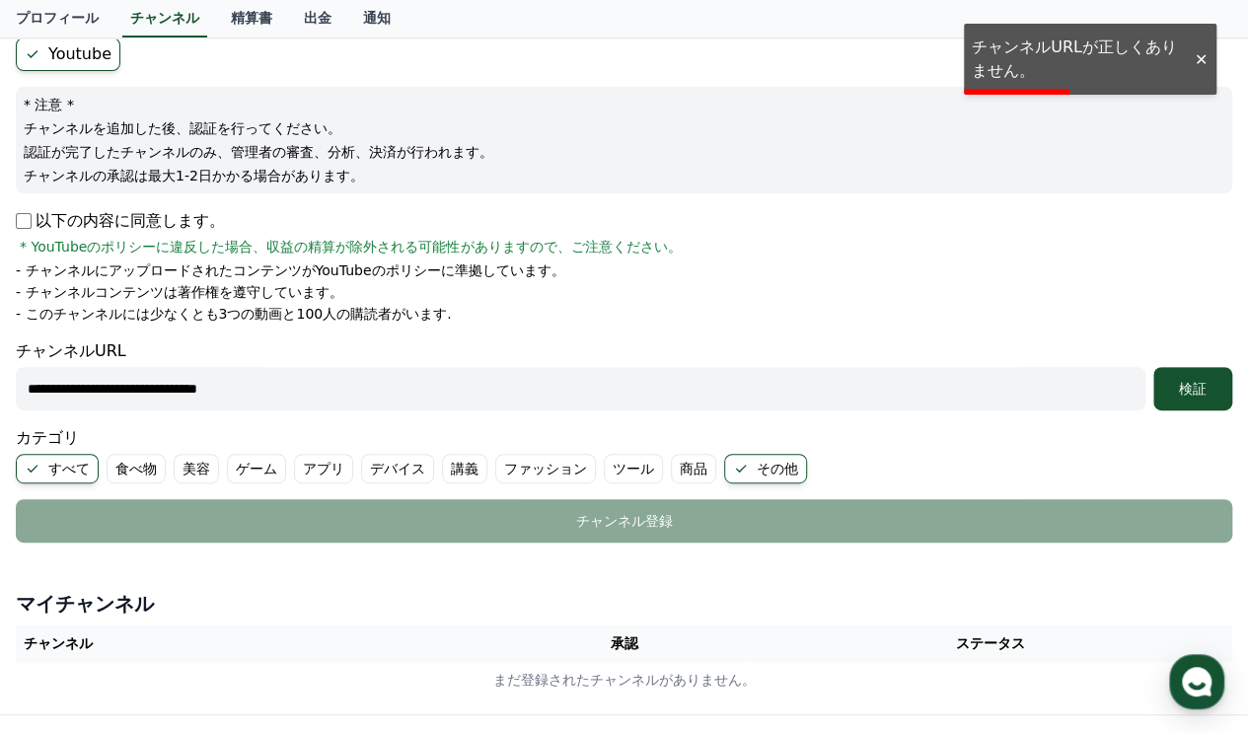
scroll to position [99, 0]
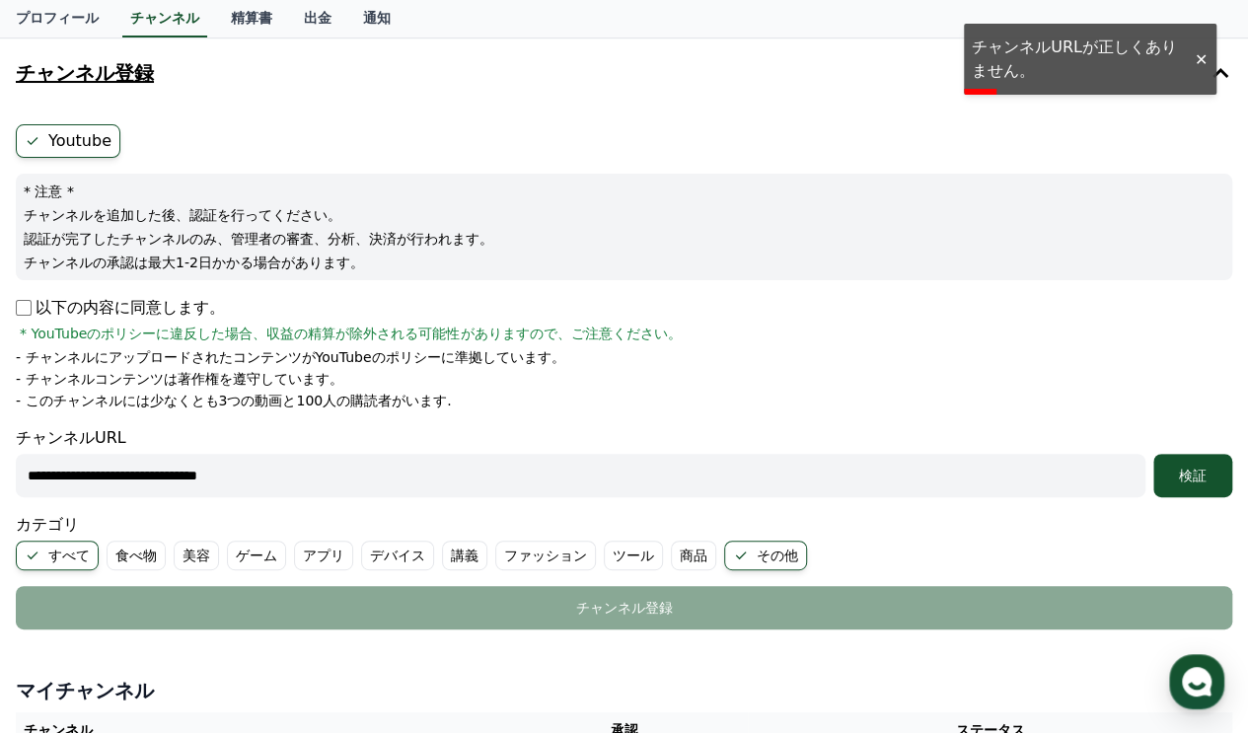
click at [1202, 56] on div at bounding box center [1201, 59] width 32 height 19
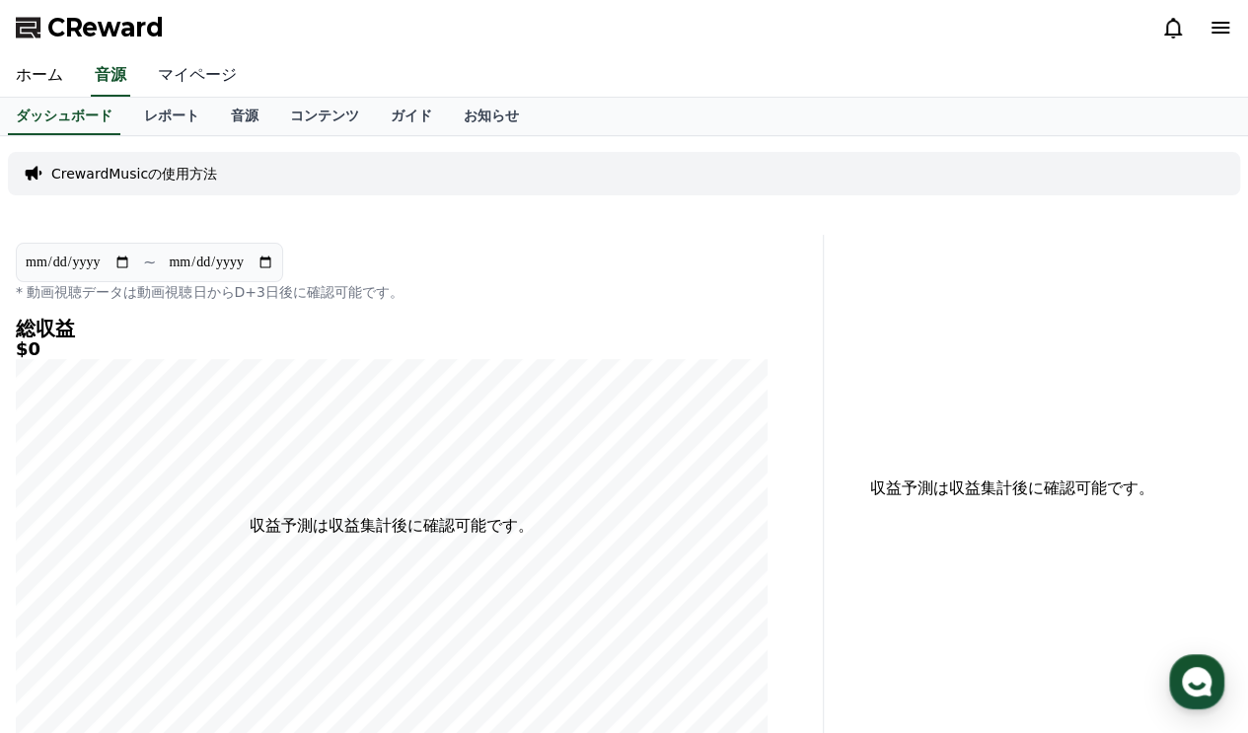
click at [161, 80] on link "マイページ" at bounding box center [197, 75] width 111 height 41
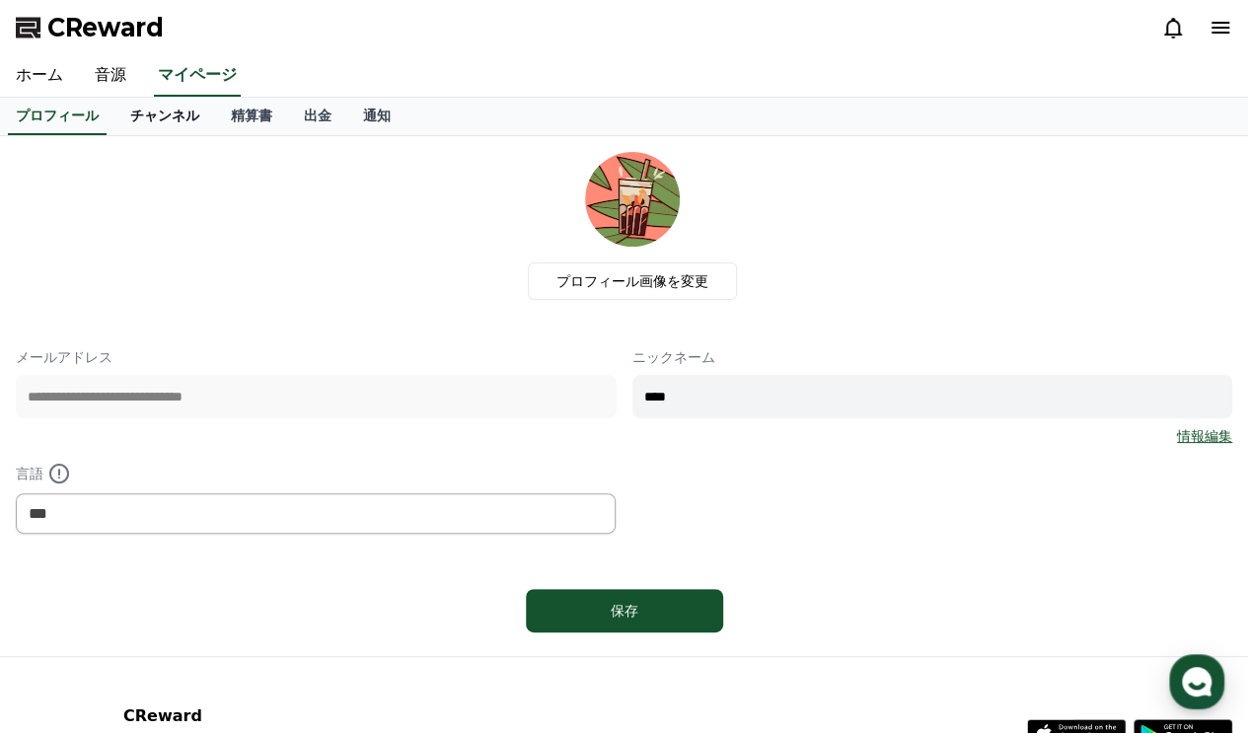
click at [114, 106] on link "チャンネル" at bounding box center [164, 116] width 101 height 37
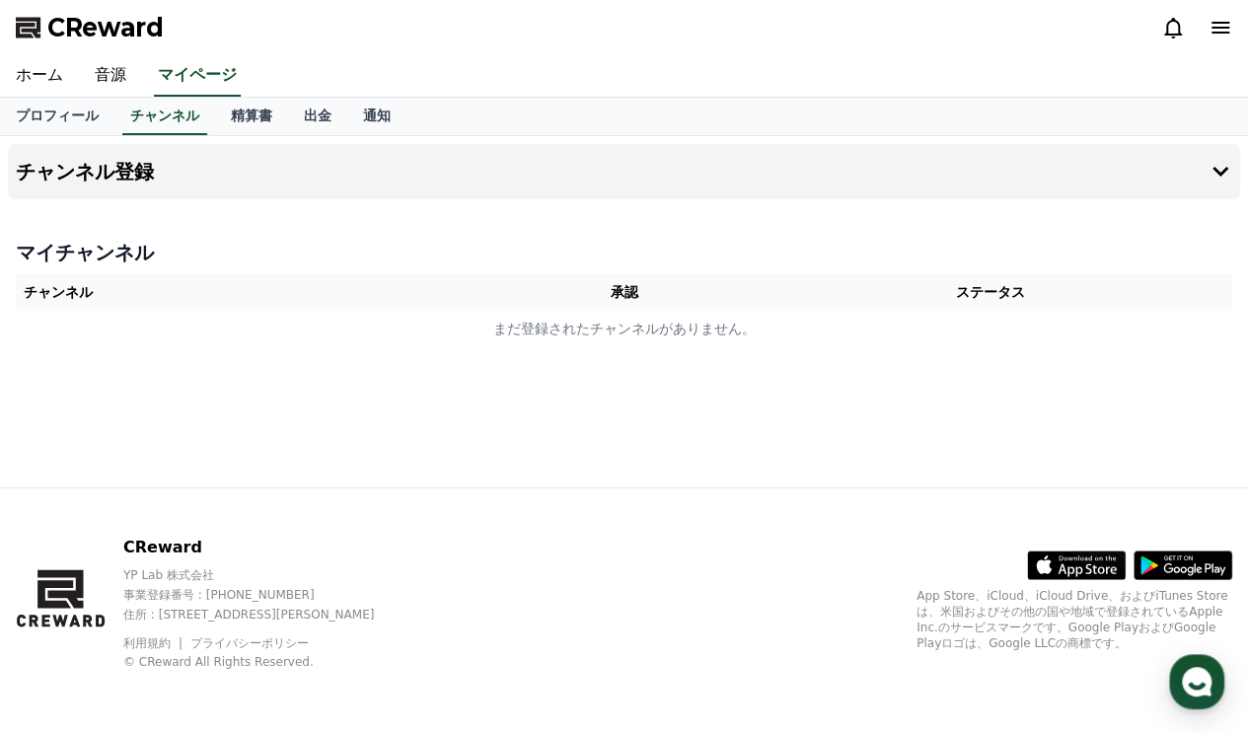
click at [252, 297] on th "チャンネル" at bounding box center [258, 292] width 484 height 37
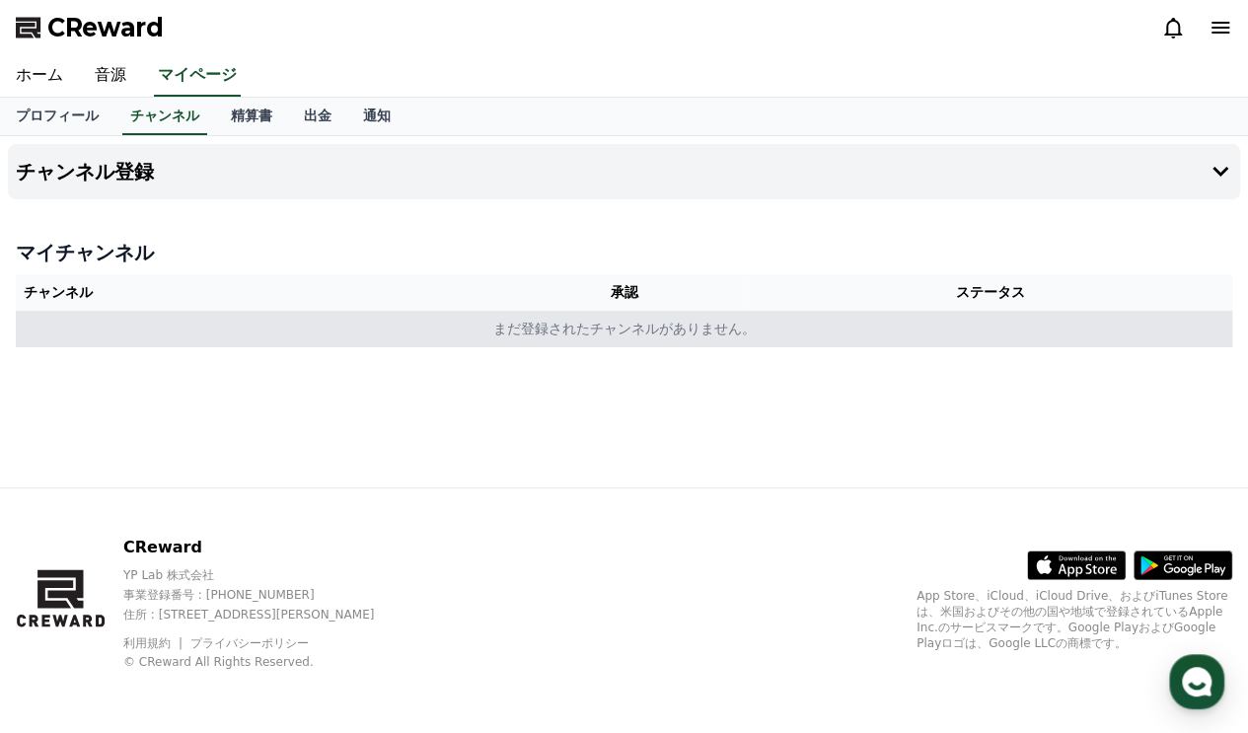
click at [484, 329] on td "まだ登録されたチャンネルがありません。" at bounding box center [624, 329] width 1217 height 37
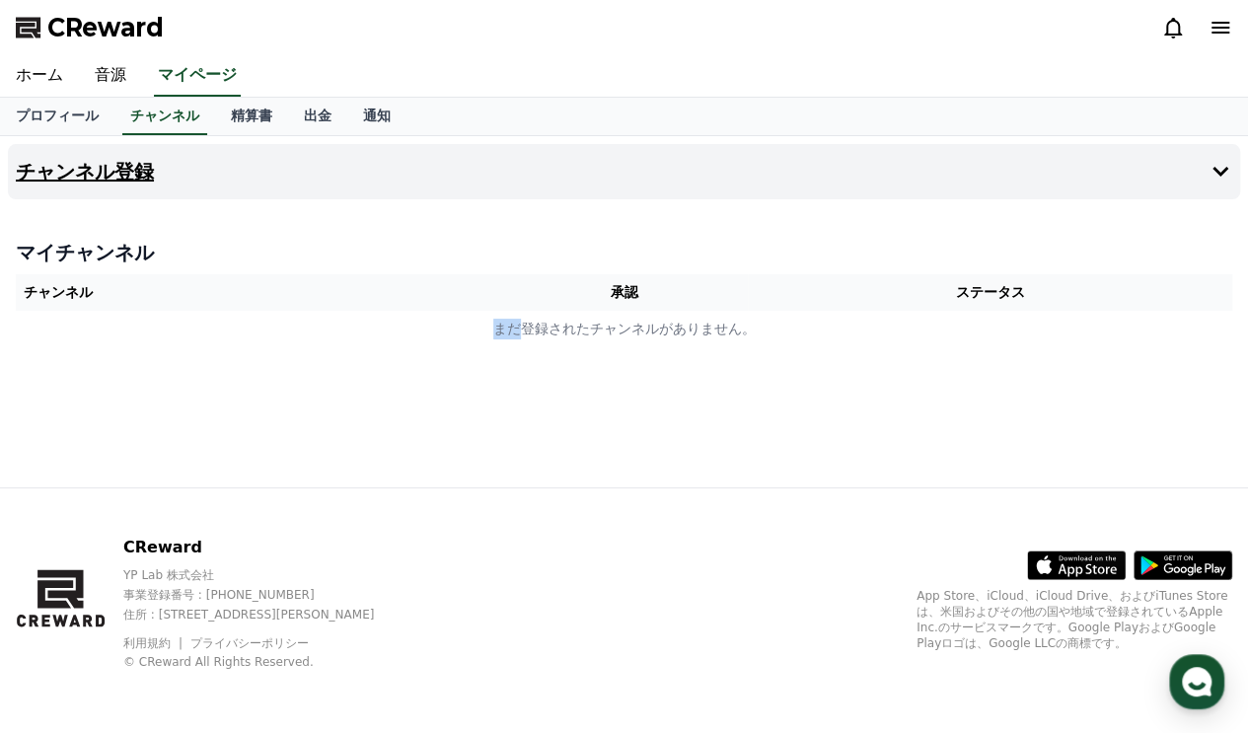
click at [140, 168] on button "チャンネル登録" at bounding box center [624, 171] width 1232 height 55
click at [142, 144] on button "チャンネル登録" at bounding box center [624, 171] width 1232 height 55
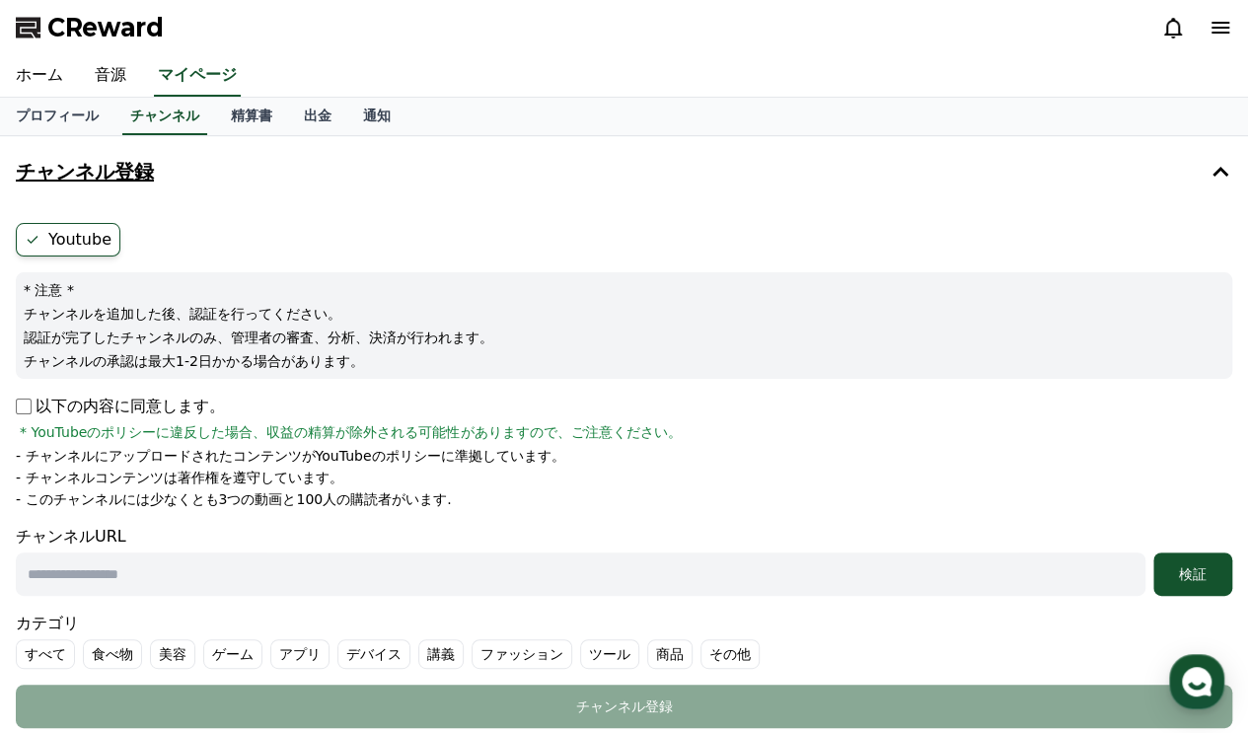
click at [71, 175] on h4 "チャンネル登録" at bounding box center [85, 172] width 138 height 22
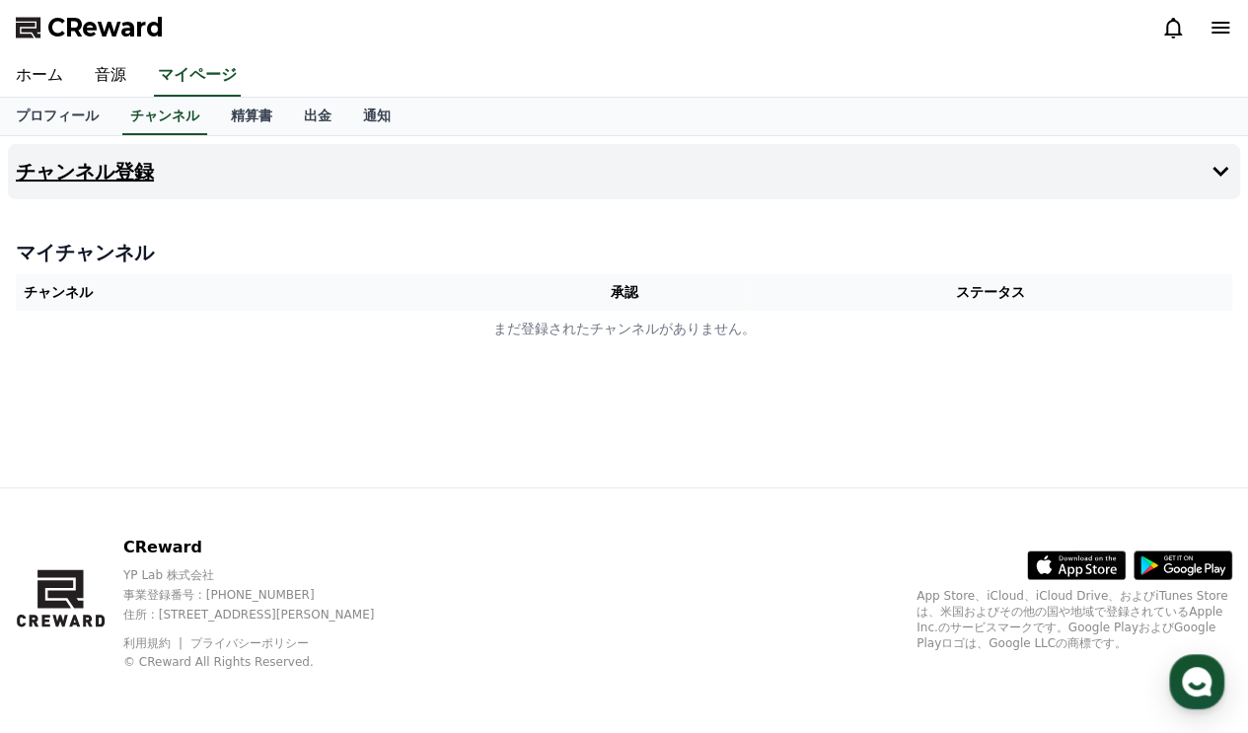
click at [71, 175] on h4 "チャンネル登録" at bounding box center [85, 172] width 138 height 22
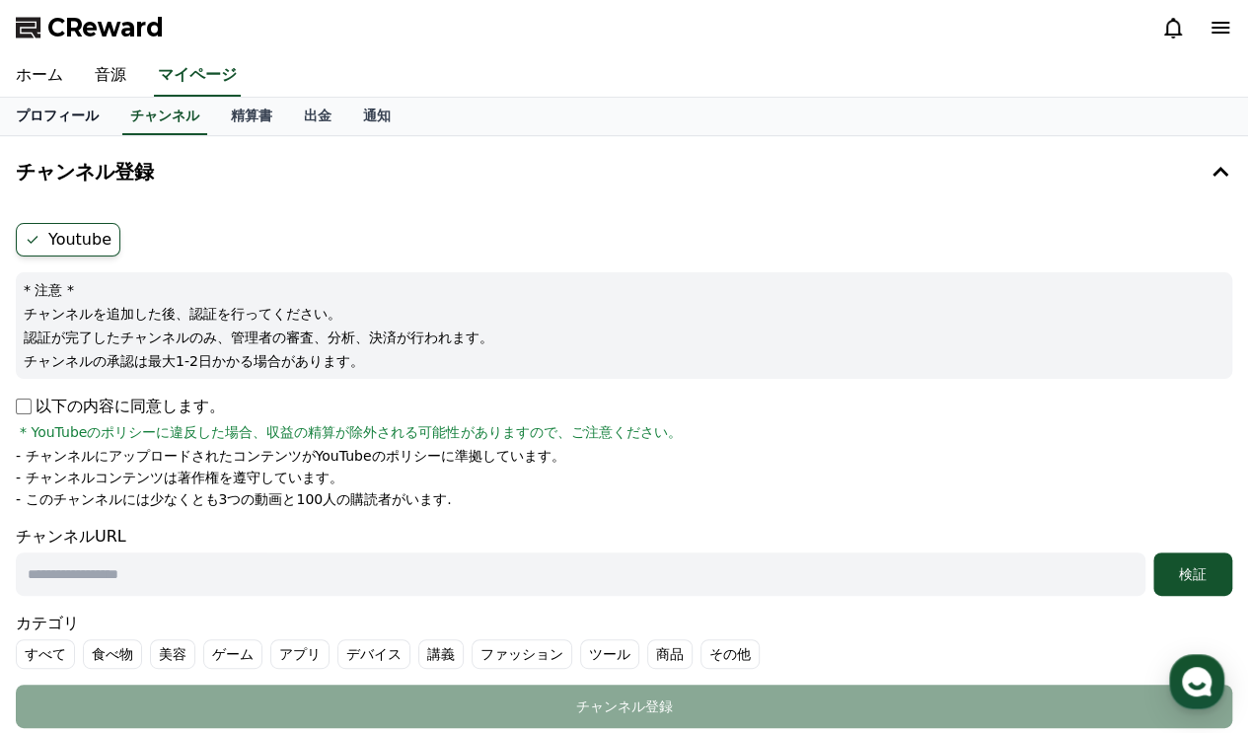
click at [60, 125] on link "プロフィール" at bounding box center [57, 116] width 114 height 37
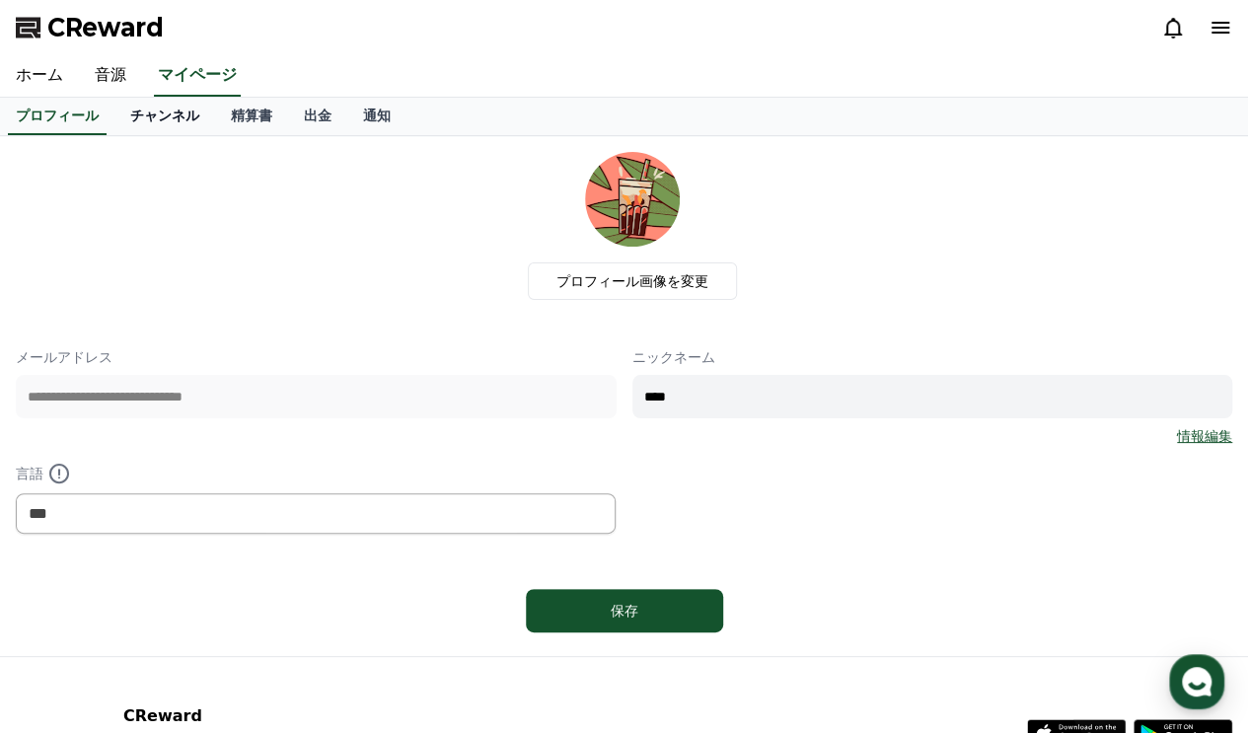
click at [117, 125] on link "チャンネル" at bounding box center [164, 116] width 101 height 37
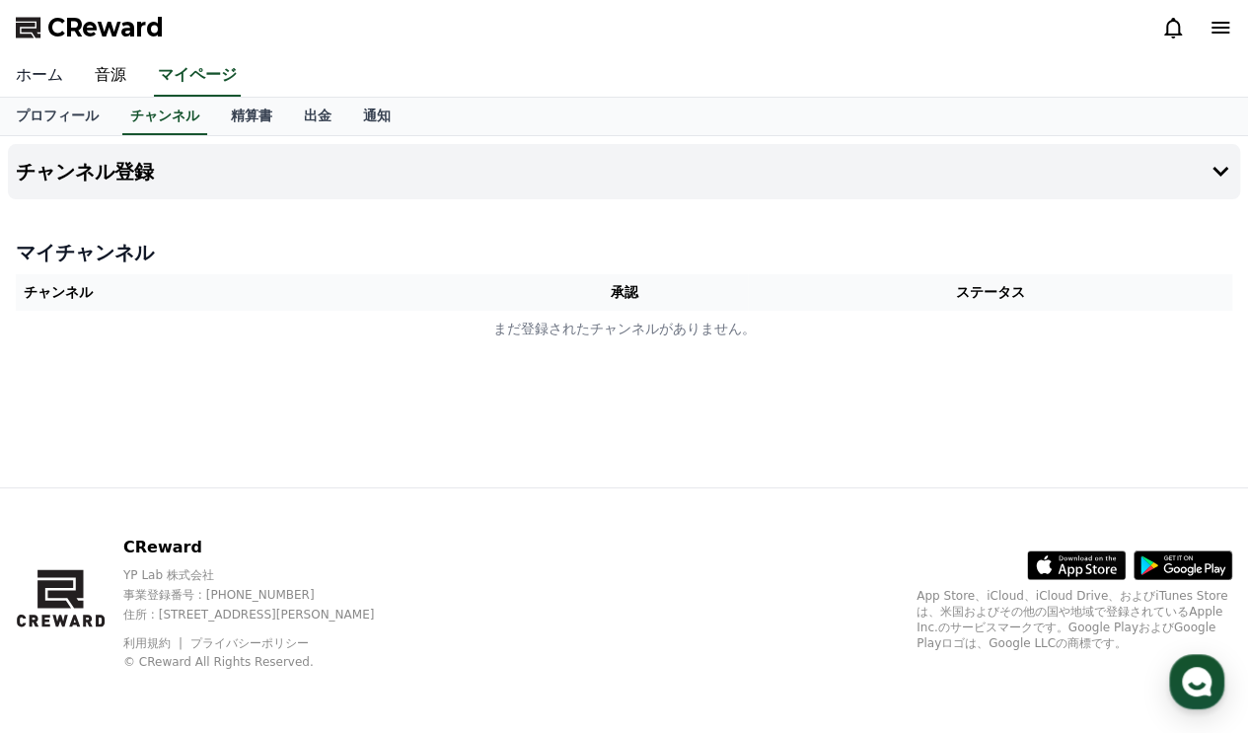
click at [18, 66] on link "ホーム" at bounding box center [39, 75] width 79 height 41
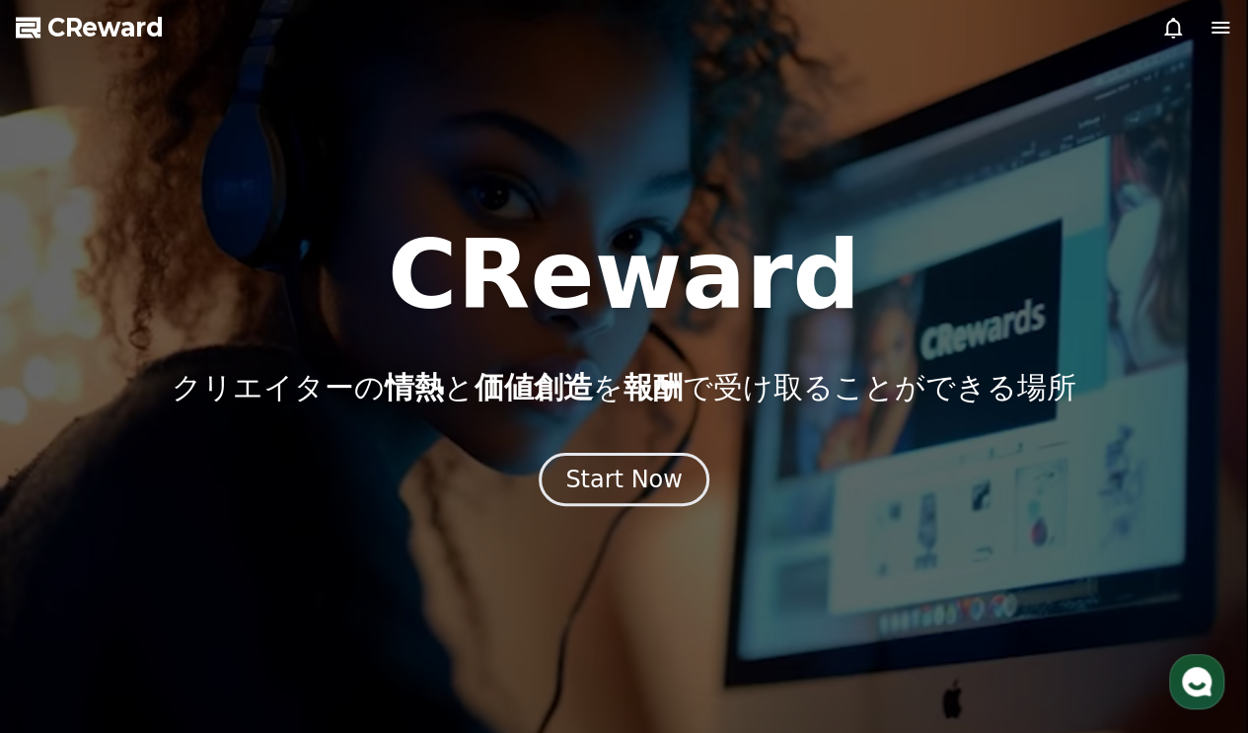
click at [615, 507] on div at bounding box center [624, 366] width 1248 height 733
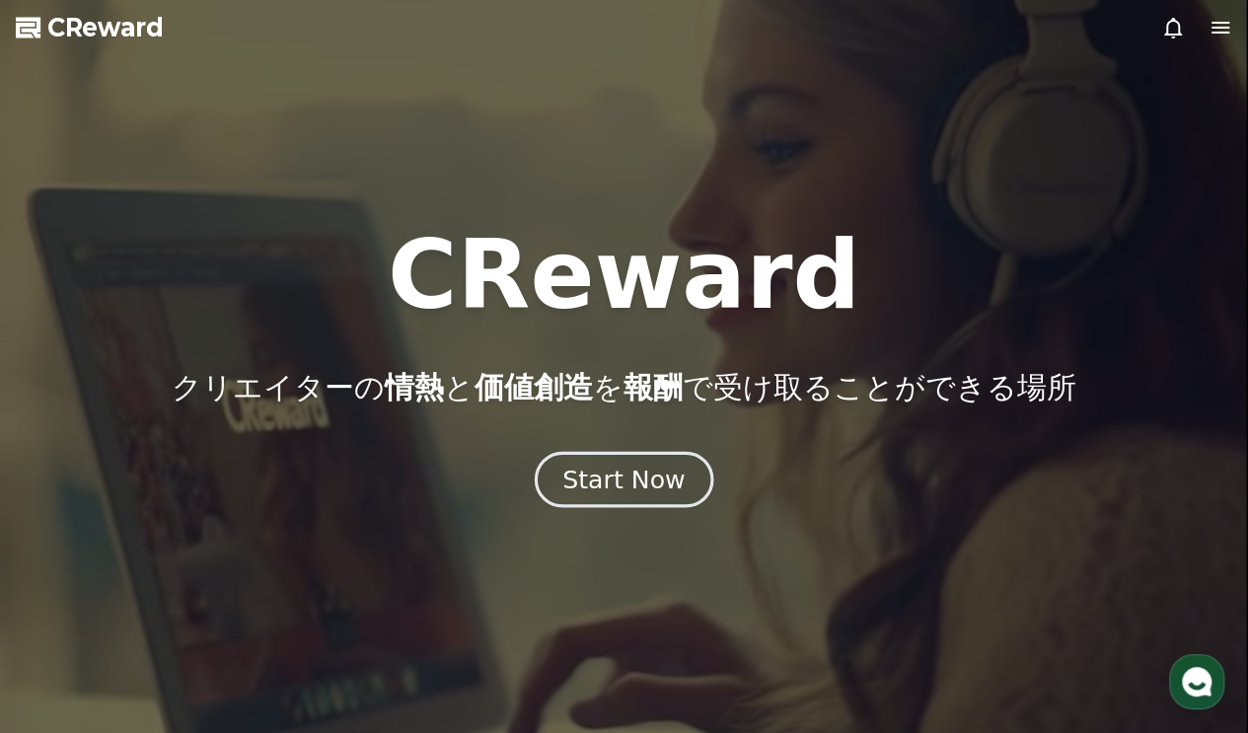
click at [628, 480] on div "Start Now" at bounding box center [623, 480] width 122 height 34
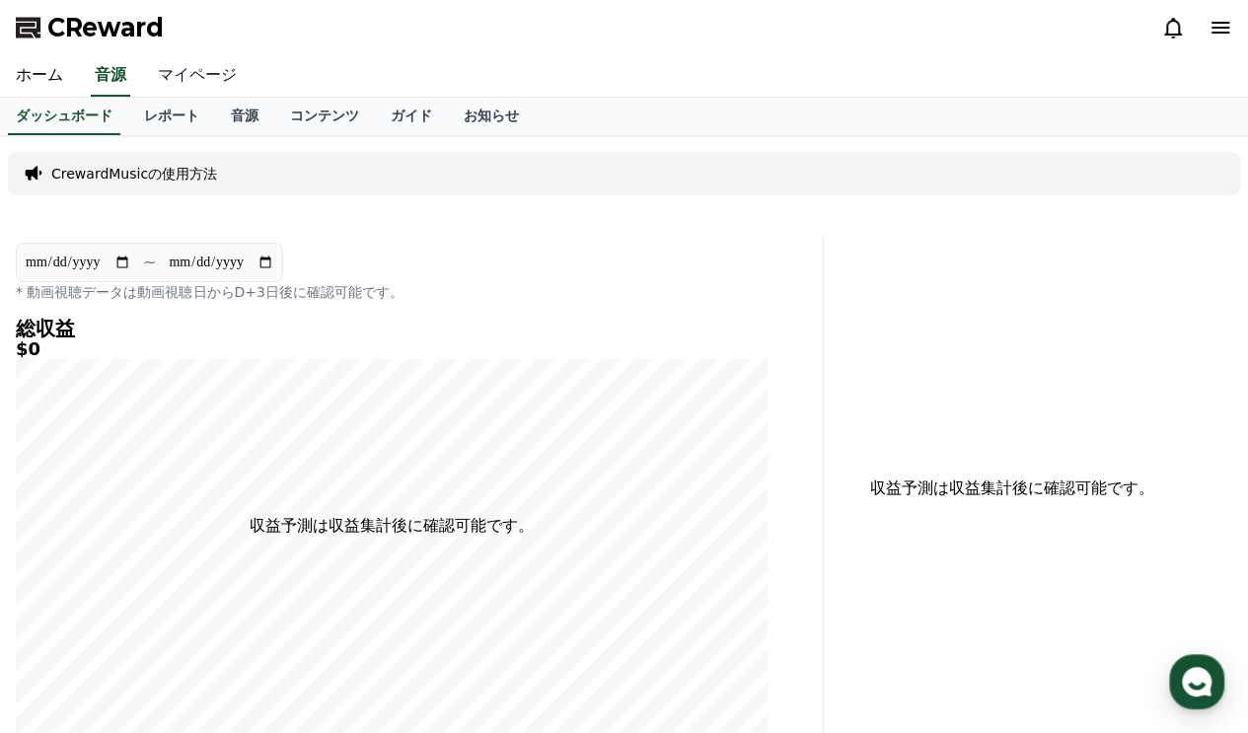
click at [204, 72] on link "マイページ" at bounding box center [197, 75] width 111 height 41
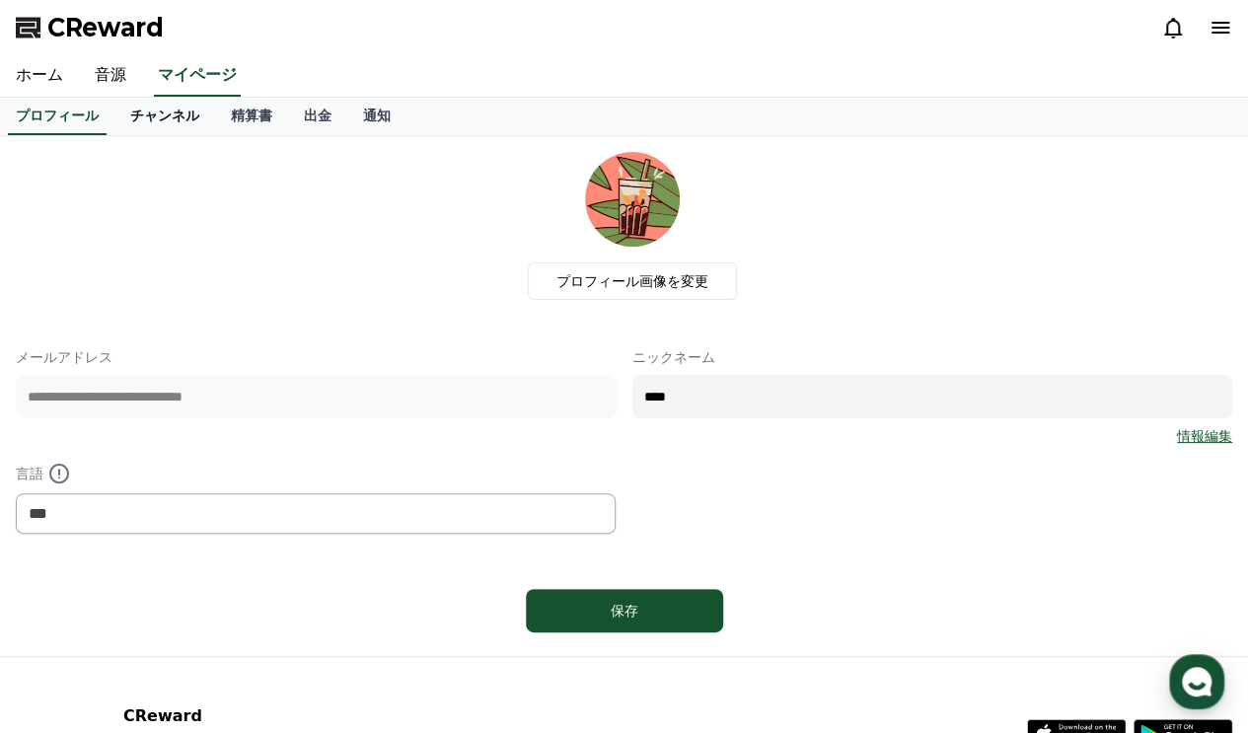
click at [150, 113] on link "チャンネル" at bounding box center [164, 116] width 101 height 37
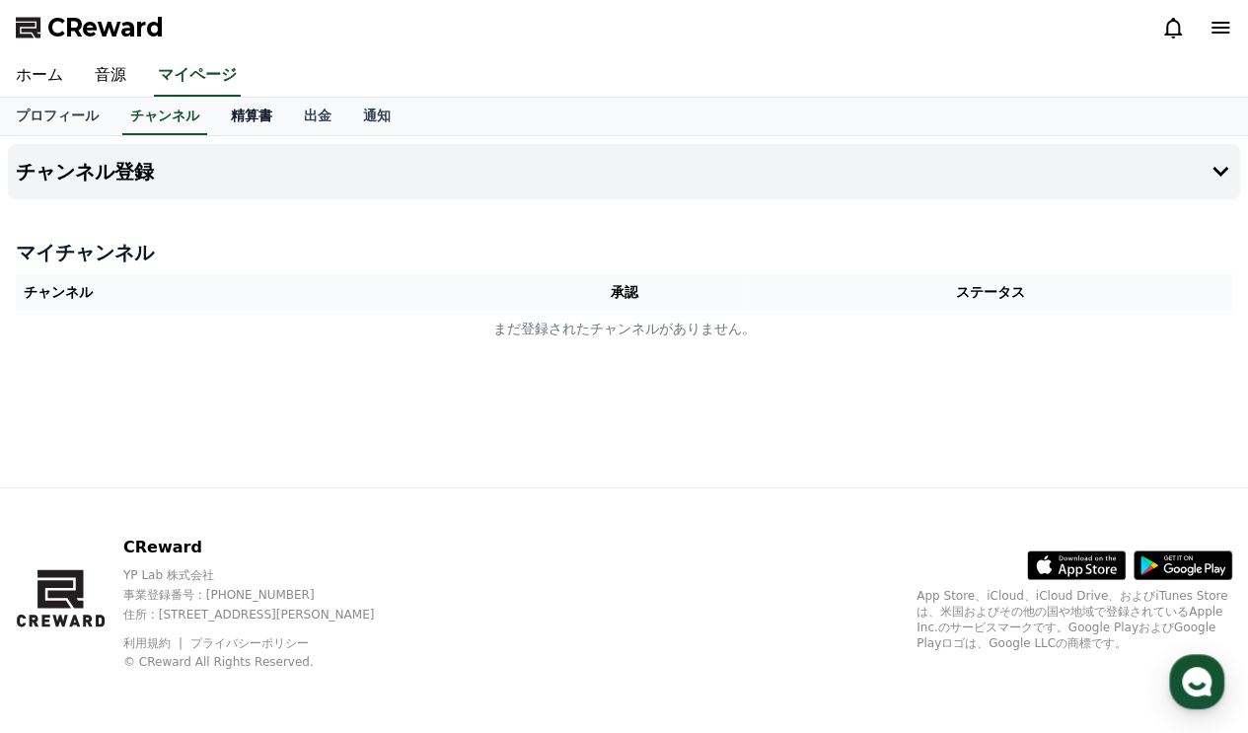
click at [229, 122] on link "精算書" at bounding box center [251, 116] width 73 height 37
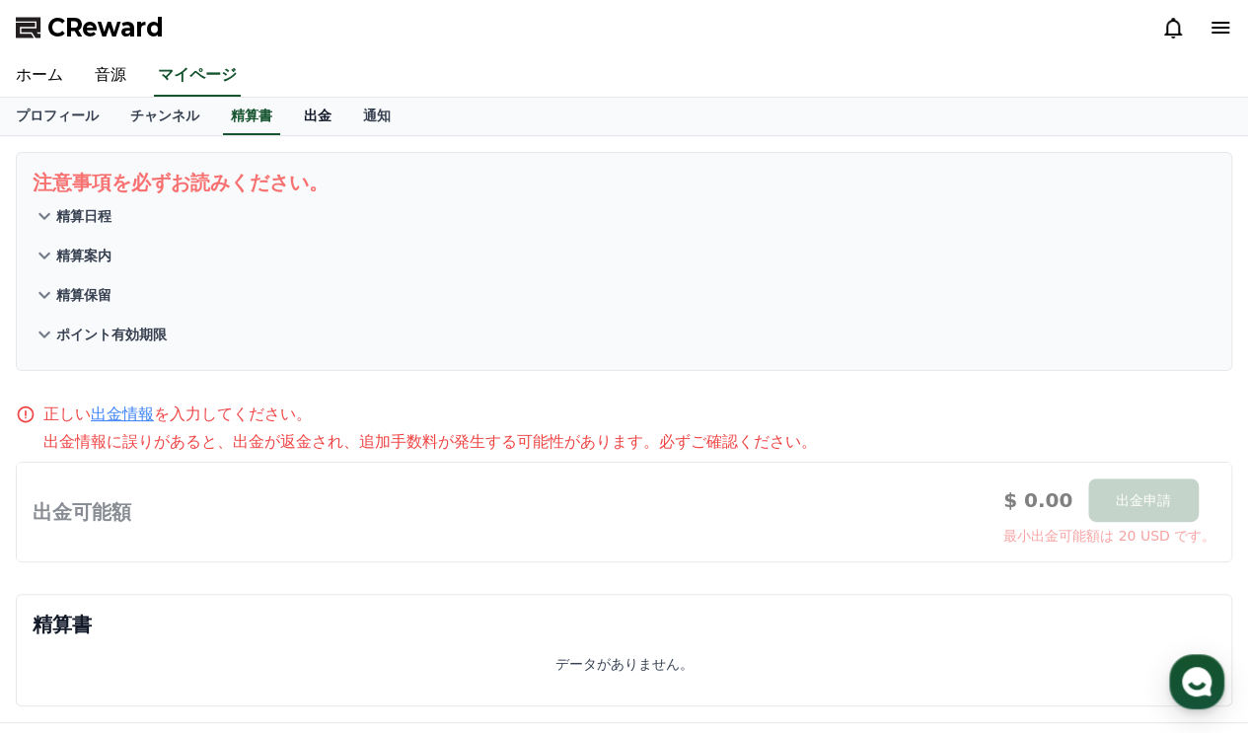
click at [288, 117] on link "出金" at bounding box center [317, 116] width 59 height 37
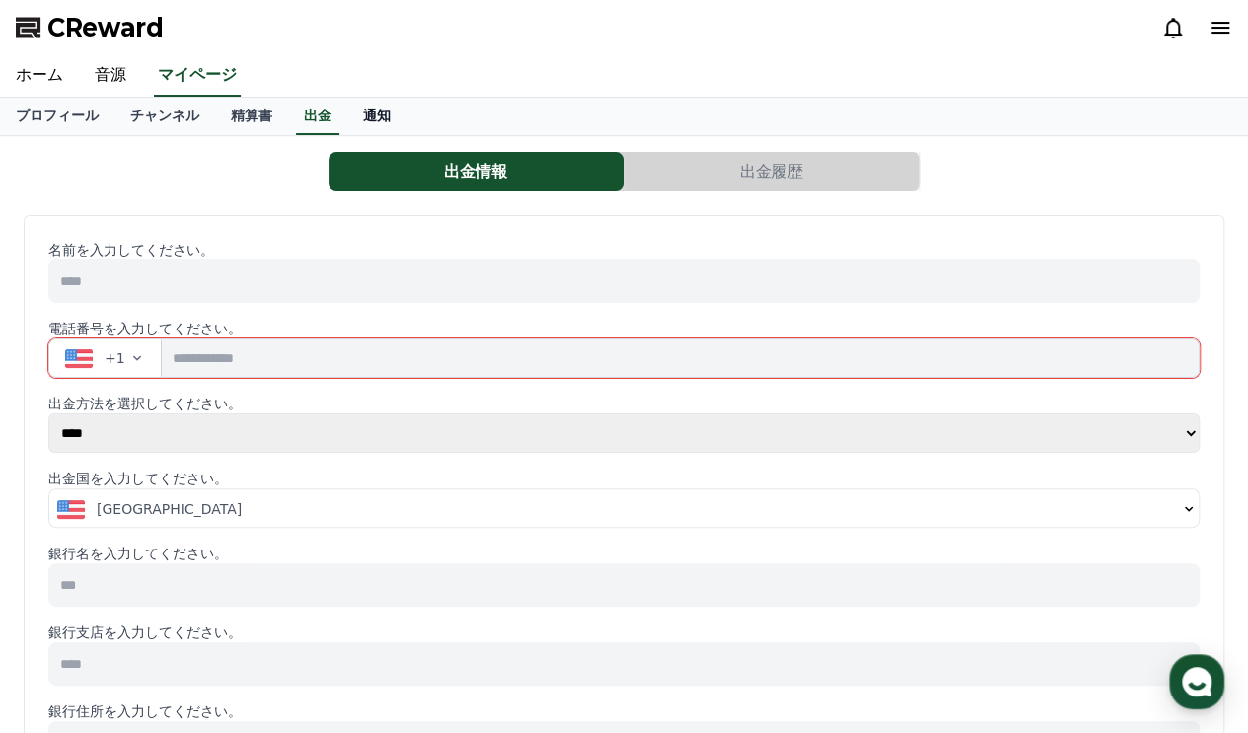
click at [347, 117] on link "通知" at bounding box center [376, 116] width 59 height 37
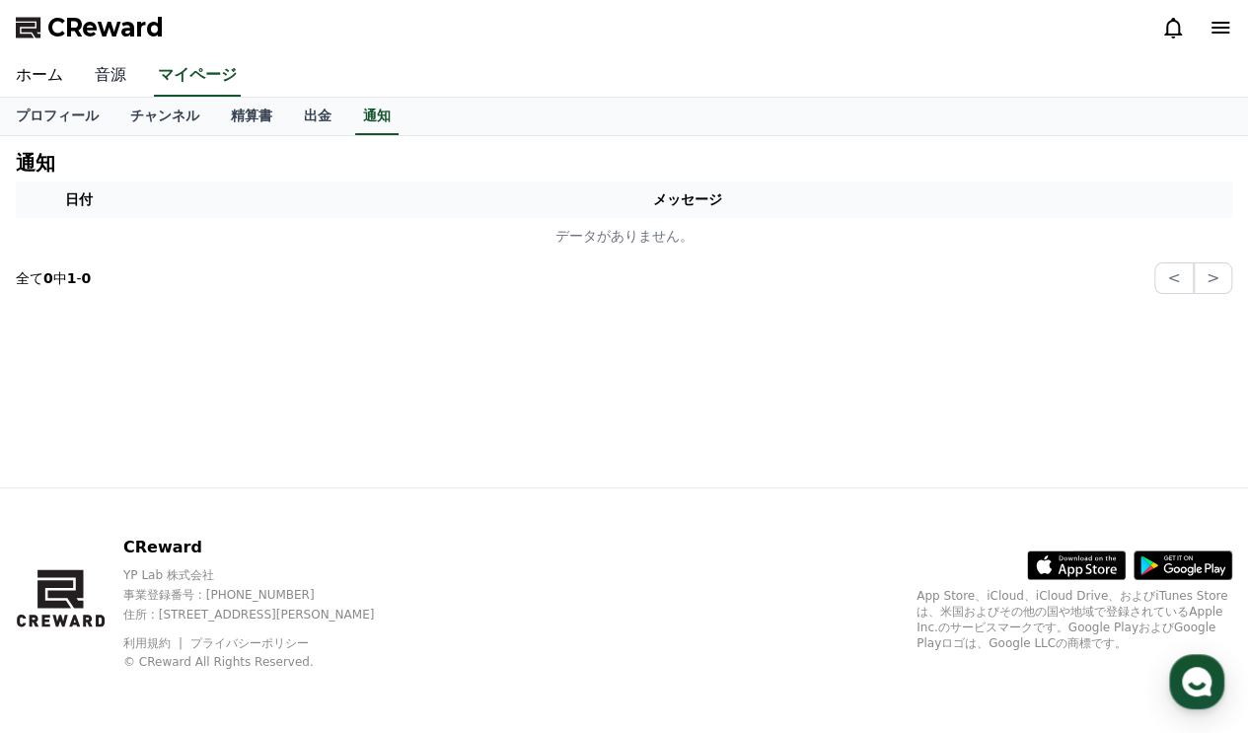
click at [85, 61] on link "音源" at bounding box center [110, 75] width 63 height 41
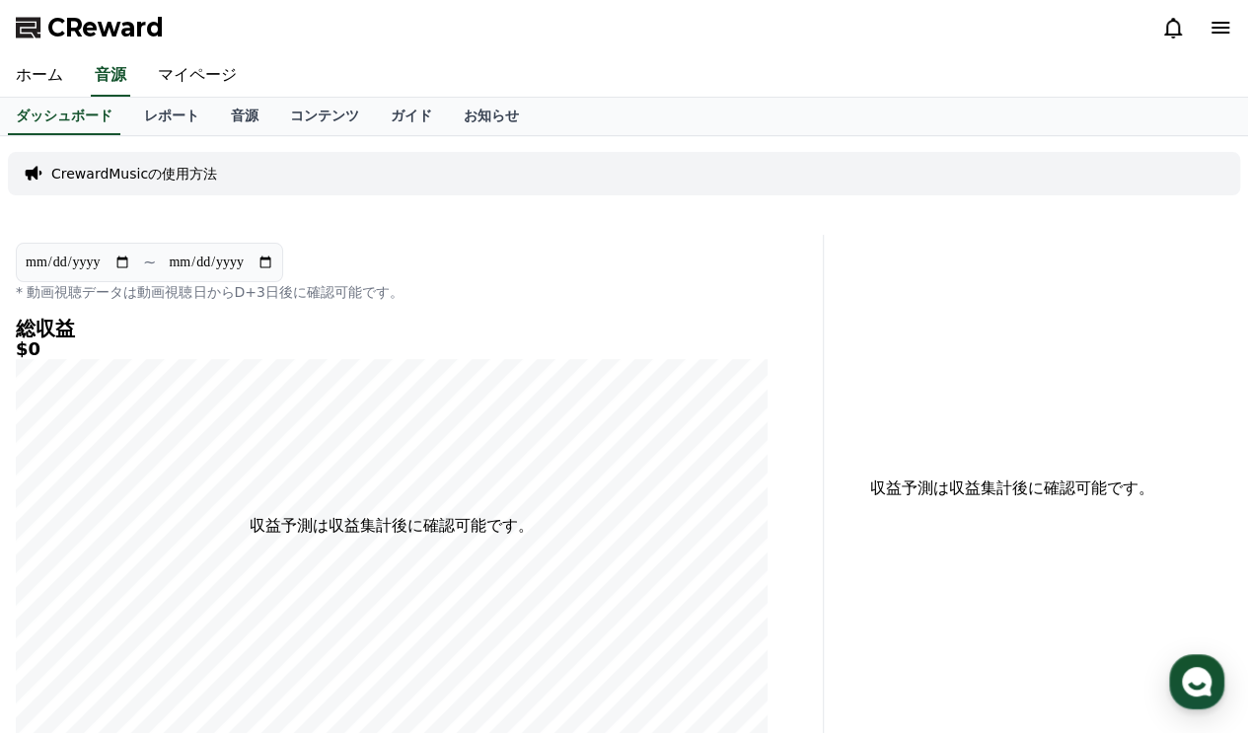
click at [1230, 29] on icon at bounding box center [1221, 28] width 24 height 24
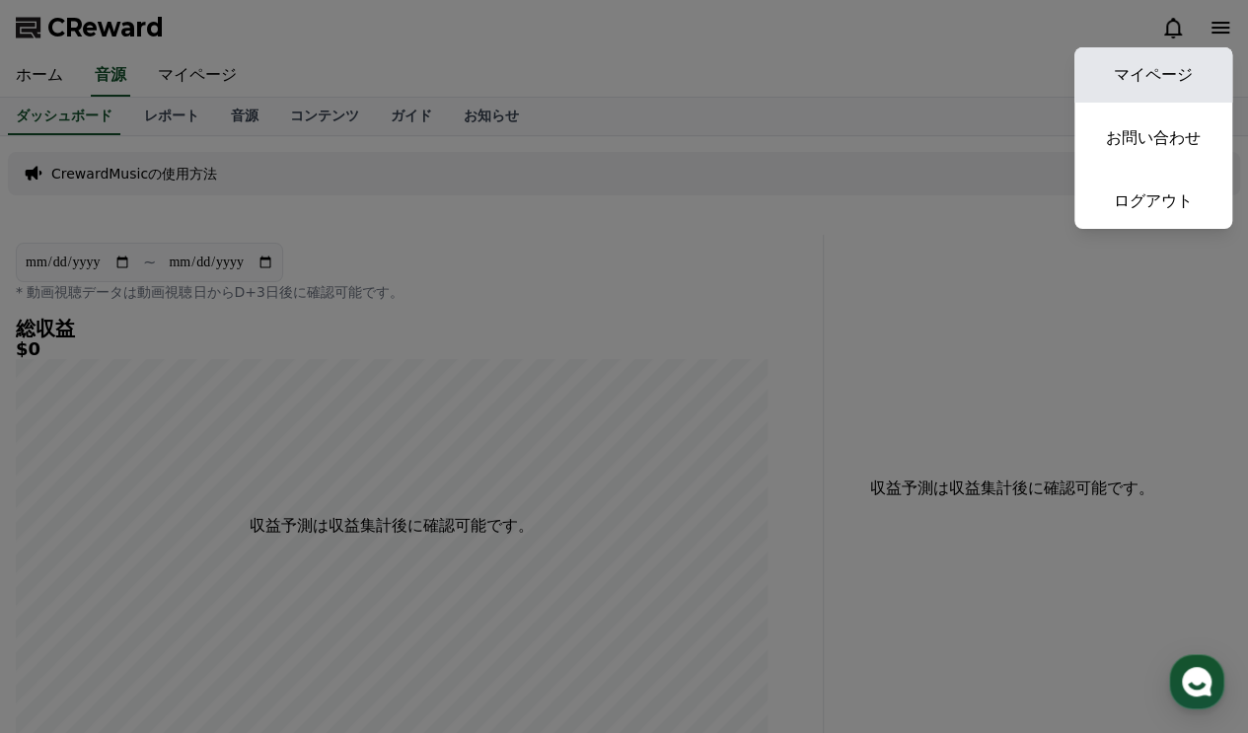
click at [1180, 63] on link "マイページ" at bounding box center [1154, 74] width 158 height 55
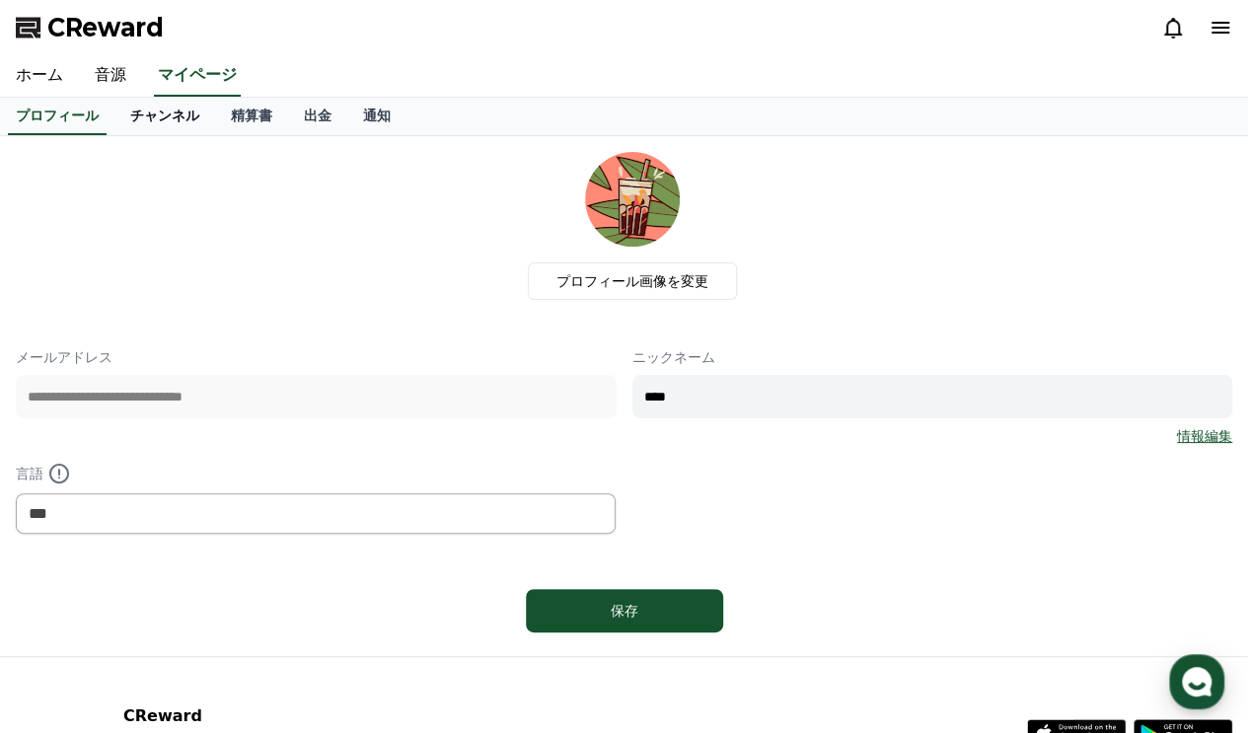
click at [151, 102] on link "チャンネル" at bounding box center [164, 116] width 101 height 37
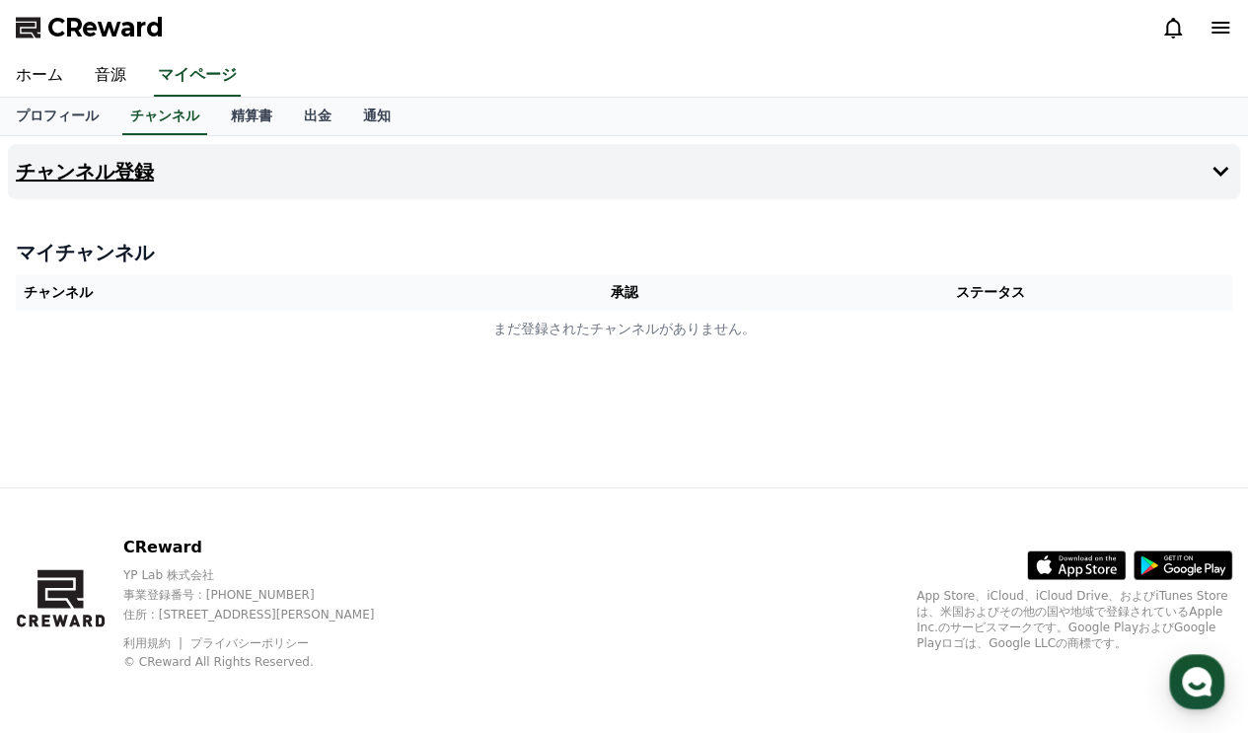
click at [511, 179] on button "チャンネル登録" at bounding box center [624, 171] width 1232 height 55
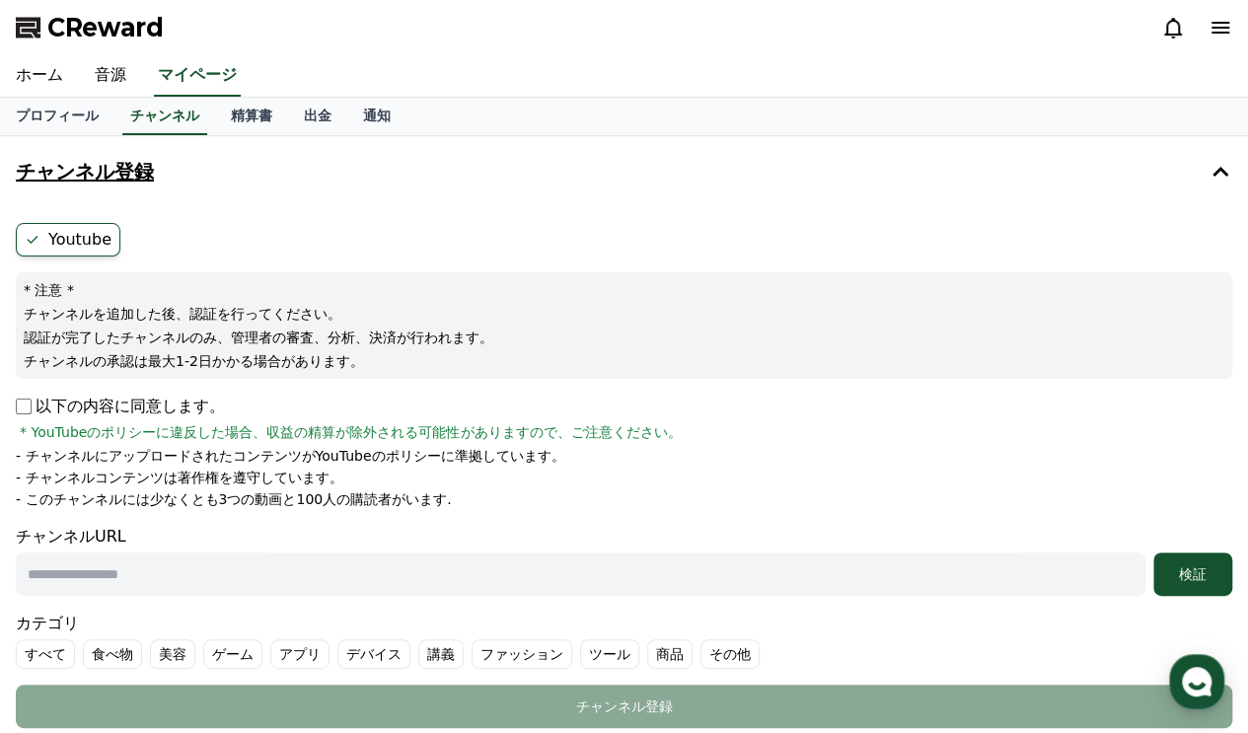
click at [511, 179] on button "チャンネル登録" at bounding box center [624, 171] width 1232 height 55
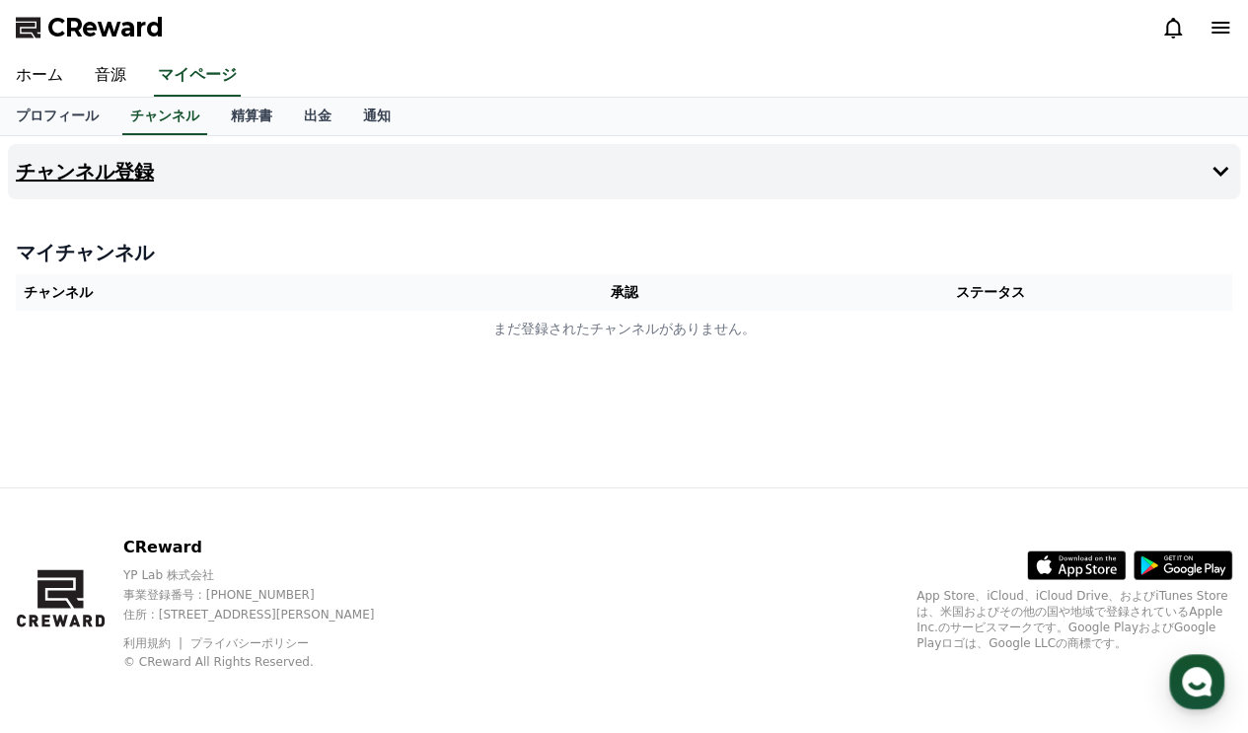
click at [511, 179] on button "チャンネル登録" at bounding box center [624, 171] width 1232 height 55
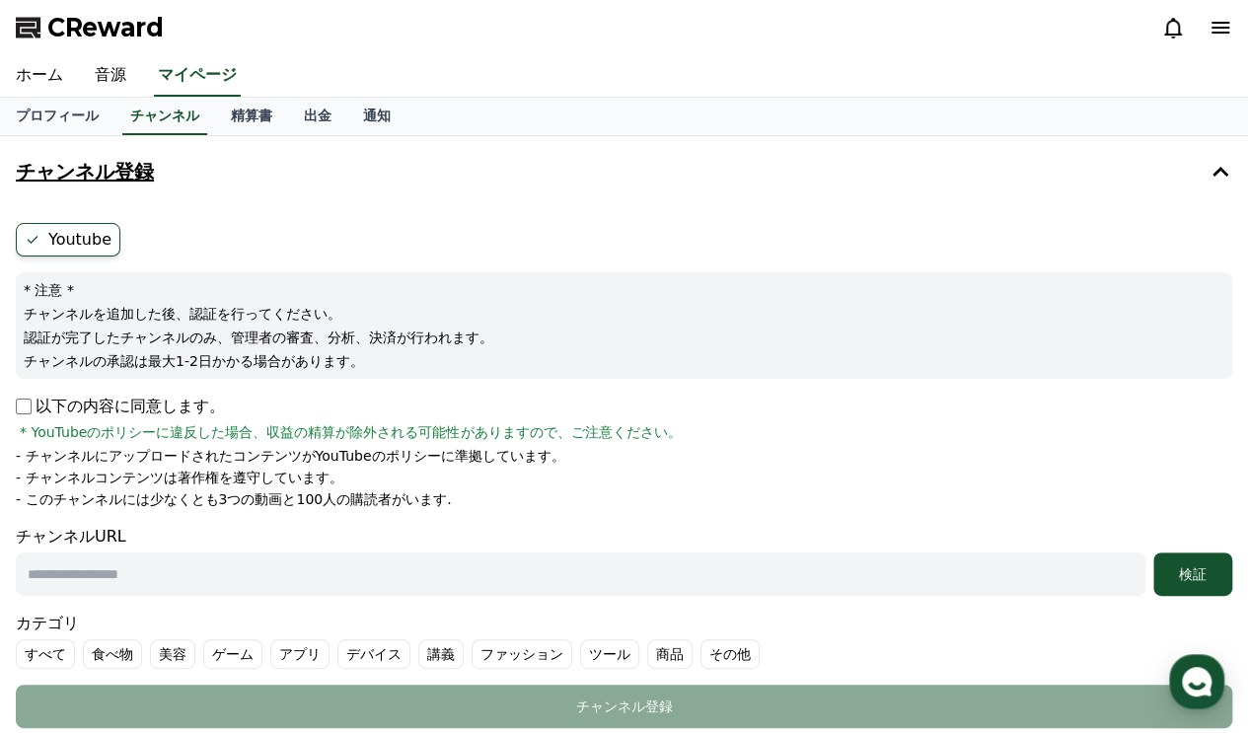
click at [222, 171] on button "チャンネル登録" at bounding box center [624, 171] width 1232 height 55
